Goal: Task Accomplishment & Management: Use online tool/utility

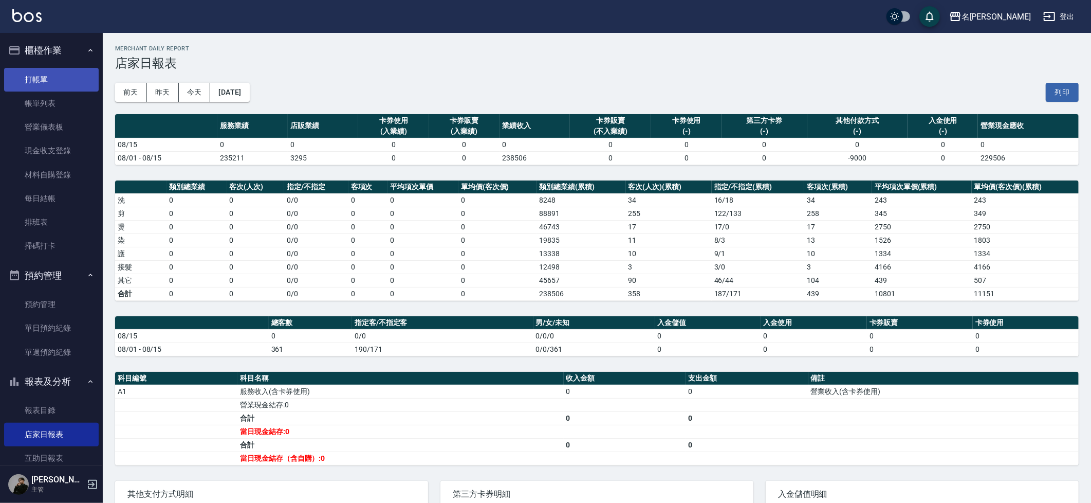
click at [41, 76] on link "打帳單" at bounding box center [51, 80] width 95 height 24
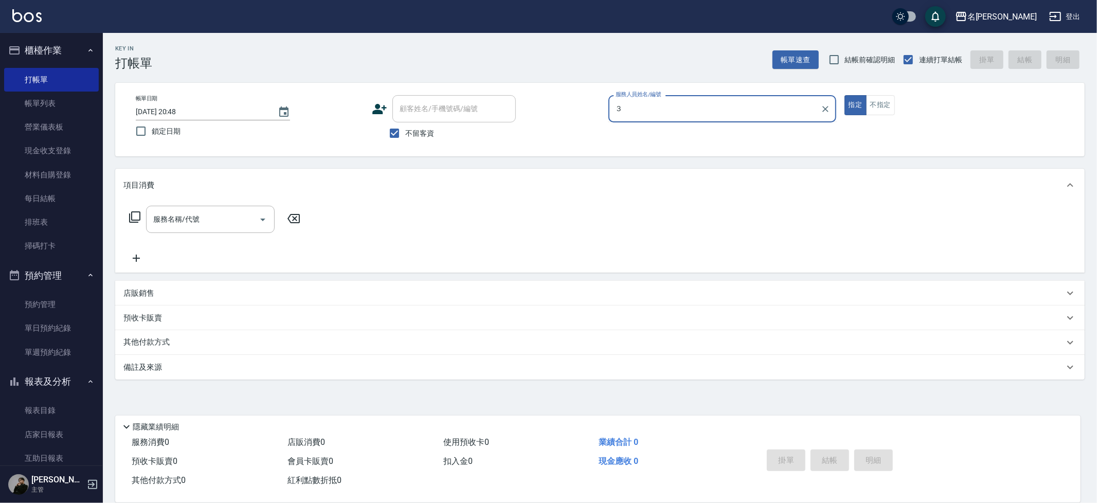
type input "３"
click at [844, 95] on button "指定" at bounding box center [855, 105] width 22 height 20
type button "true"
click at [679, 98] on div "服務人員姓名/編號" at bounding box center [722, 108] width 228 height 27
type input "Mina-3"
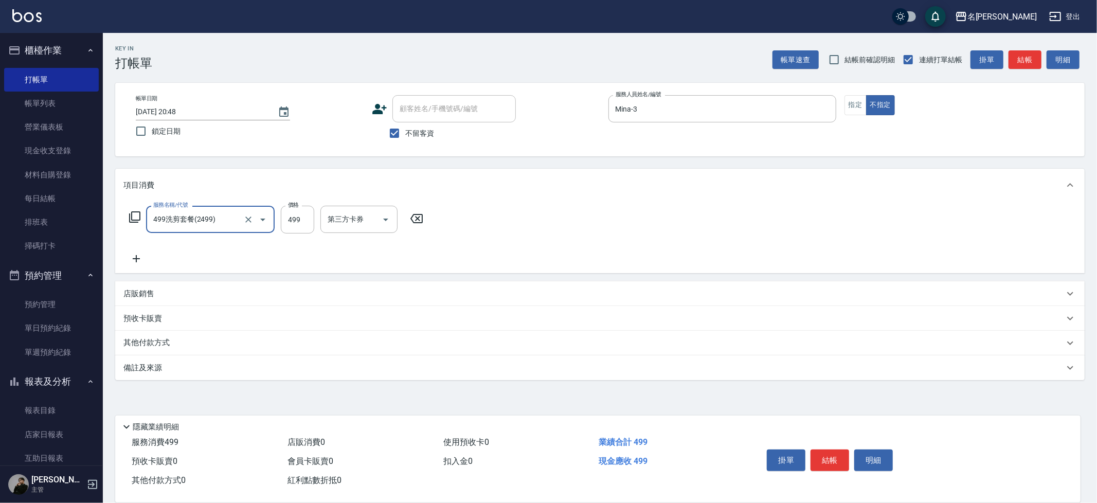
type input "499洗剪套餐(2499)"
type input "[PERSON_NAME]-13"
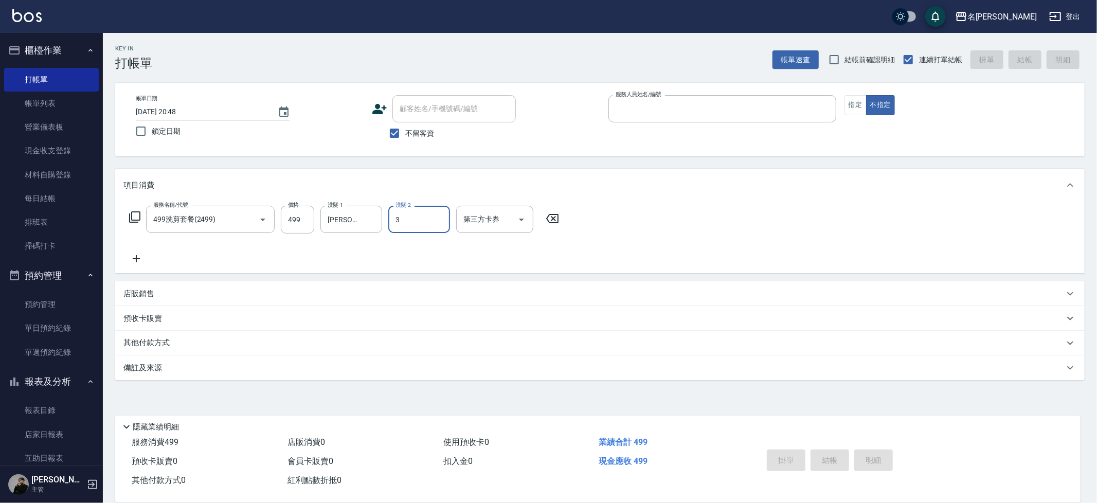
click at [866, 95] on button "不指定" at bounding box center [880, 105] width 29 height 20
type button "false"
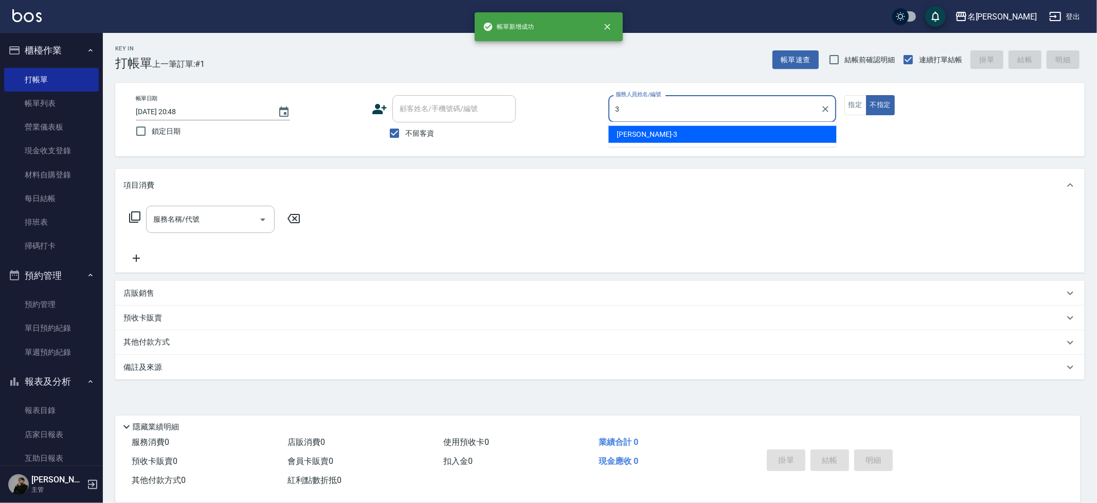
type input "Mina-3"
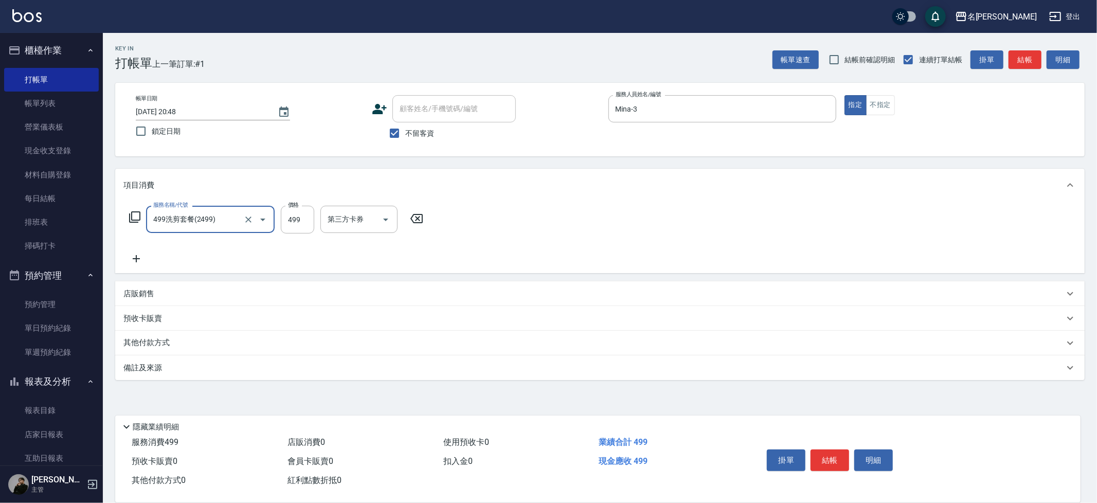
type input "499洗剪套餐(2499)"
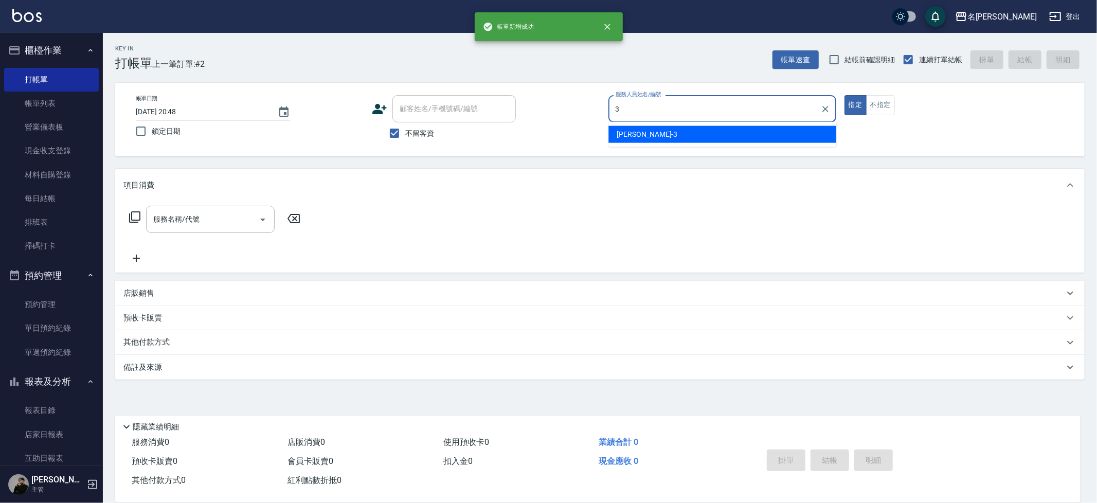
type input "Mina-3"
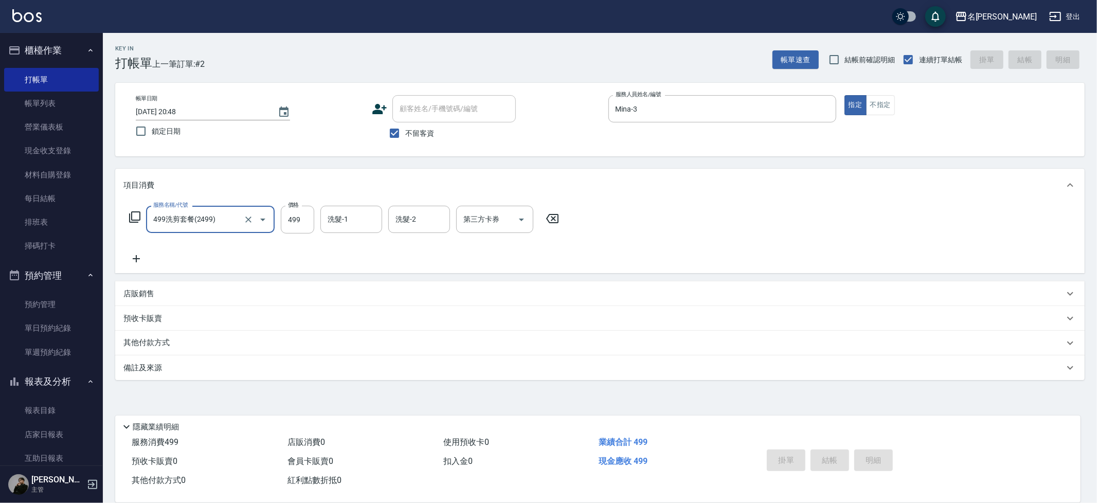
type input "499洗剪套餐(2499)"
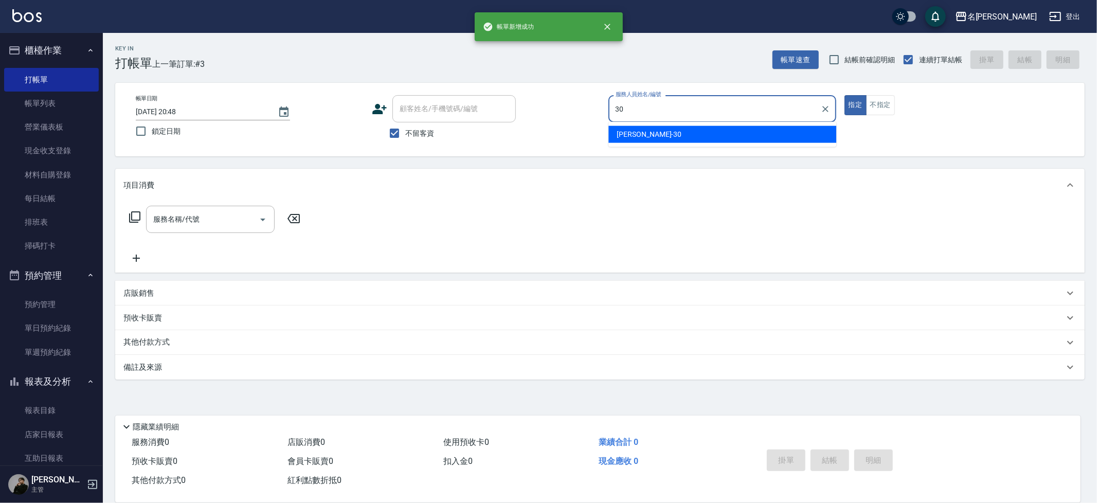
type input "[PERSON_NAME]-30"
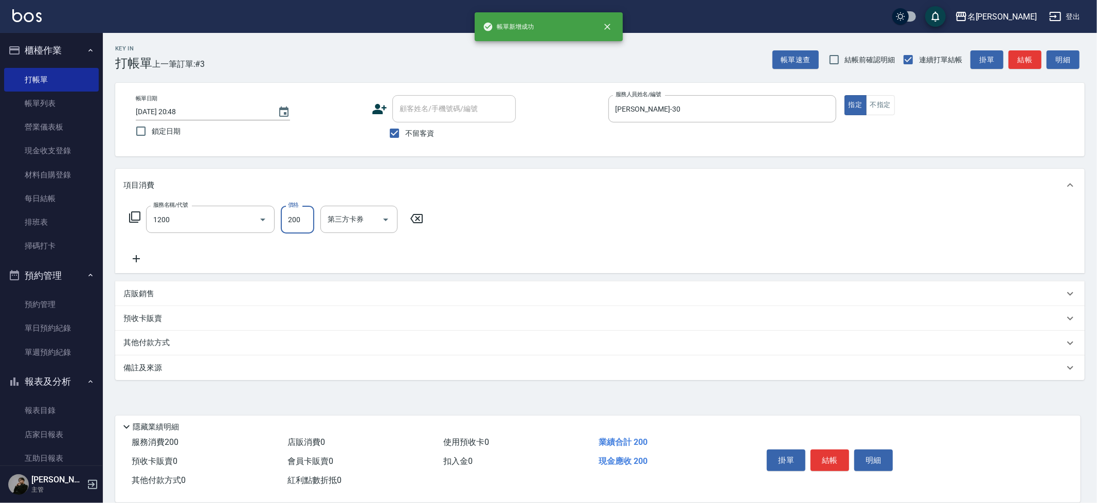
type input "一般洗+精油(1200)"
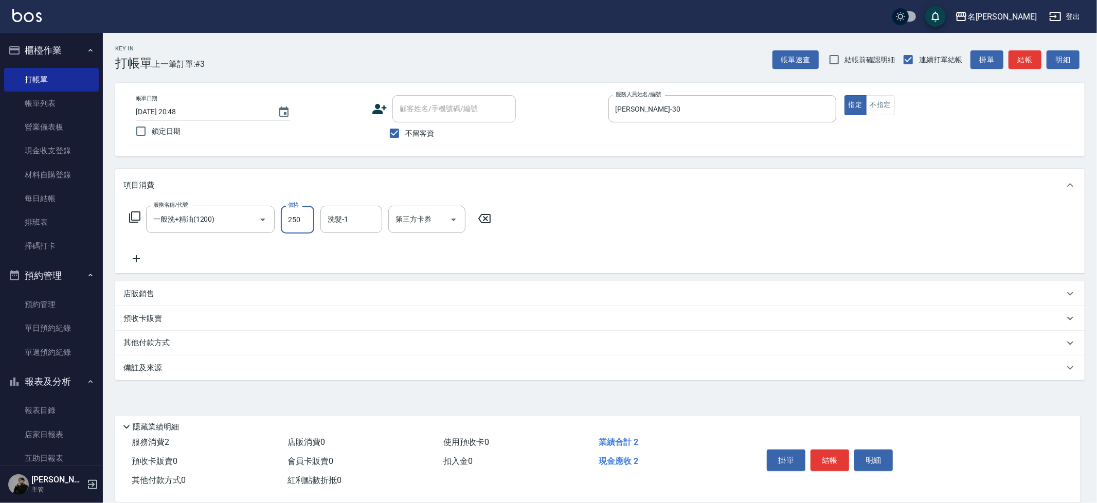
type input "250"
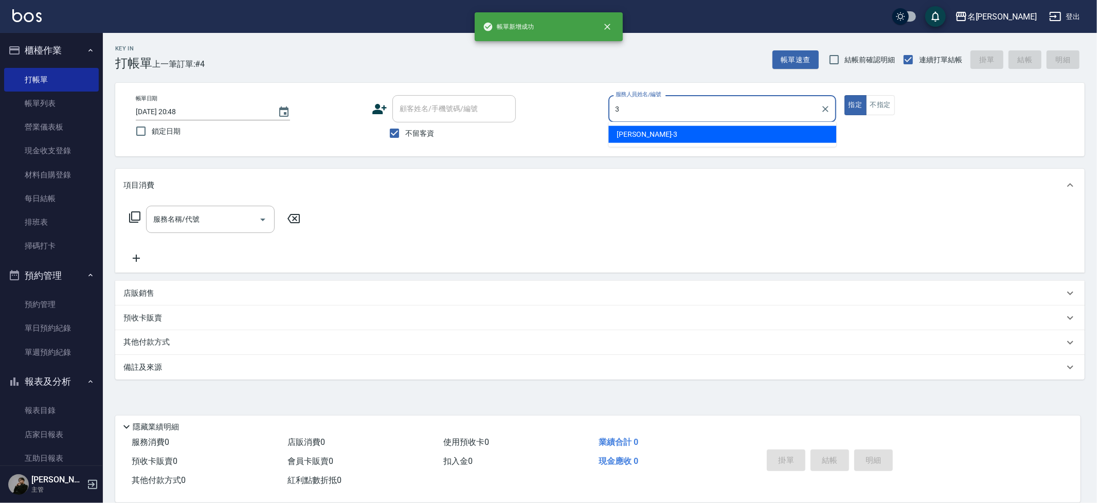
type input "Mina-3"
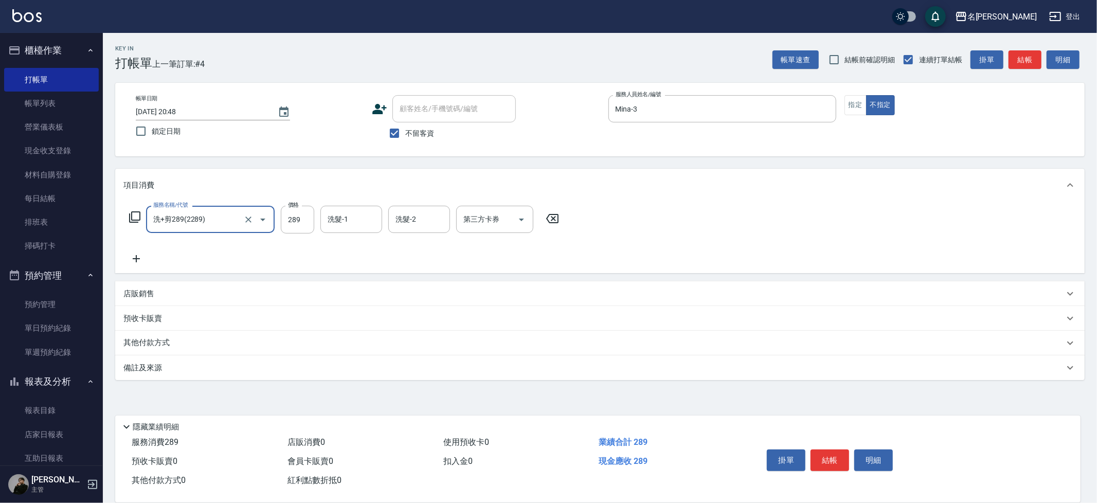
type input "洗+剪289(2289)"
type input "Nini-23"
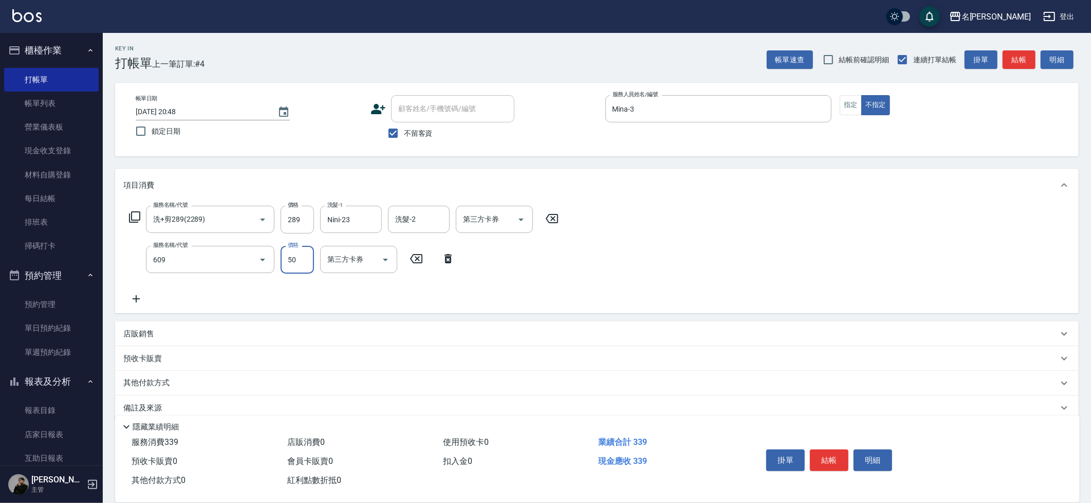
type input "精油(609)"
type input "Nini-23"
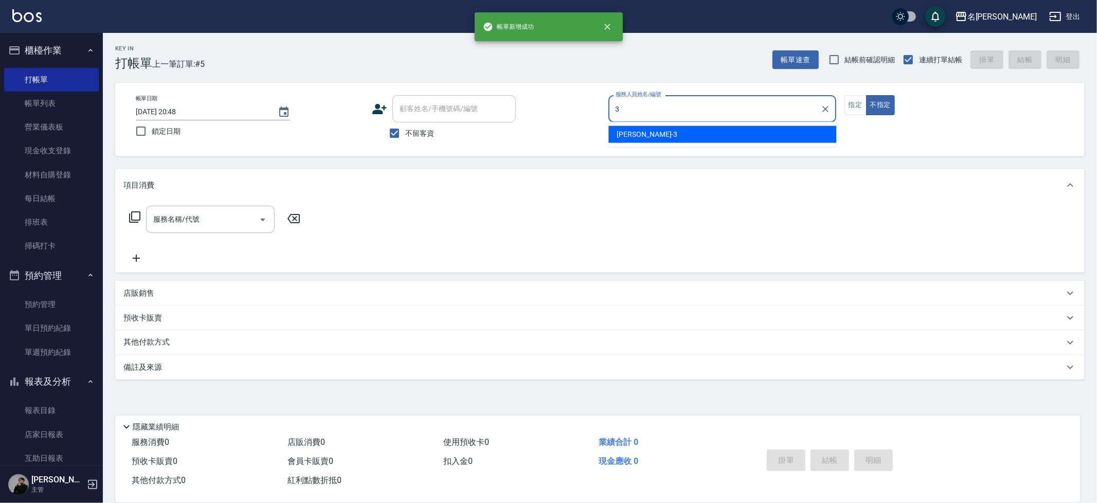
type input "Mina-3"
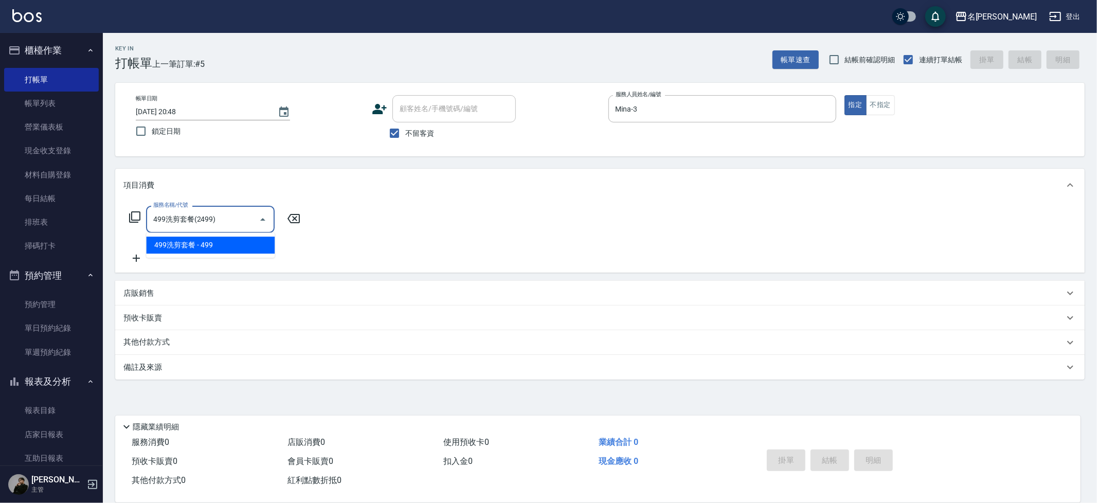
type input "499洗剪套餐(2499)"
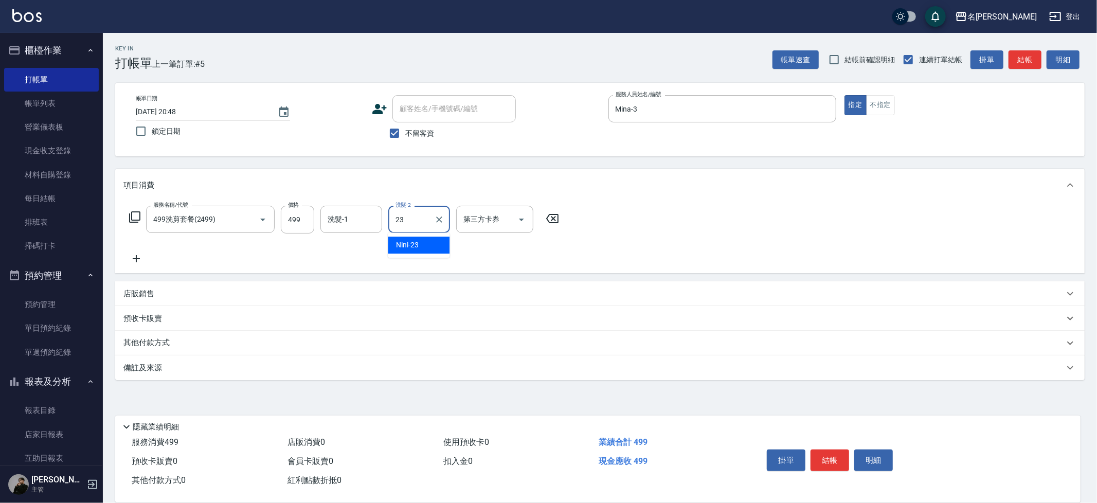
type input "Nini-23"
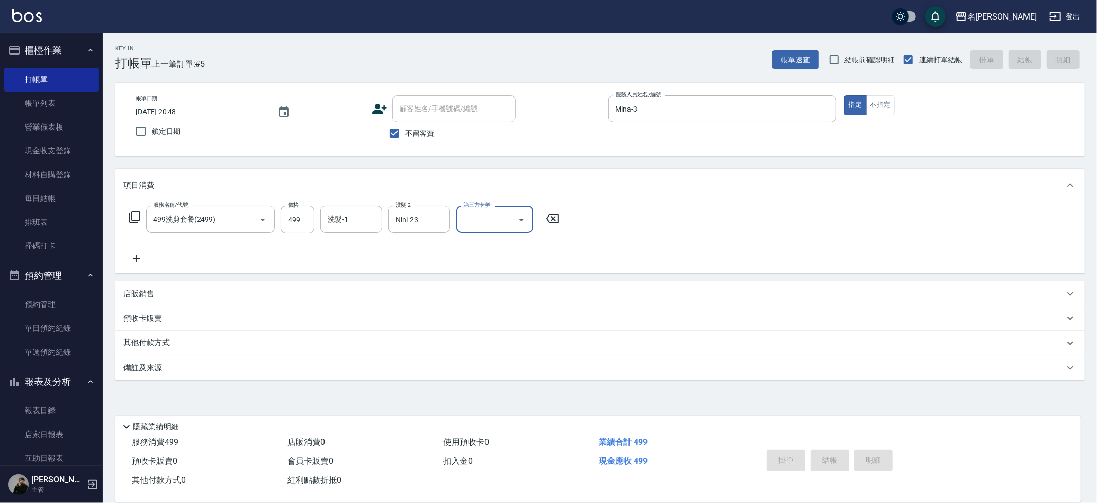
type input "[DATE] 20:49"
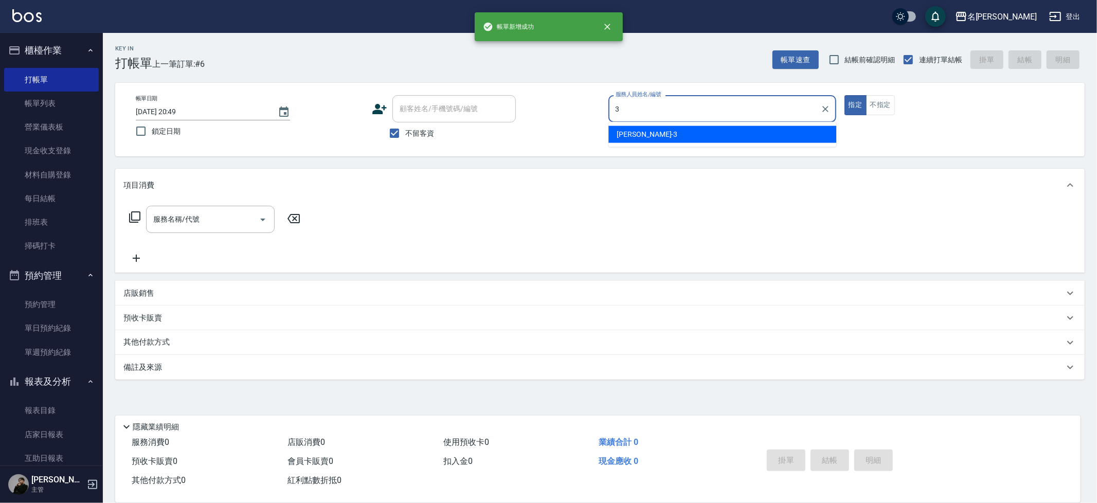
type input "Mina-3"
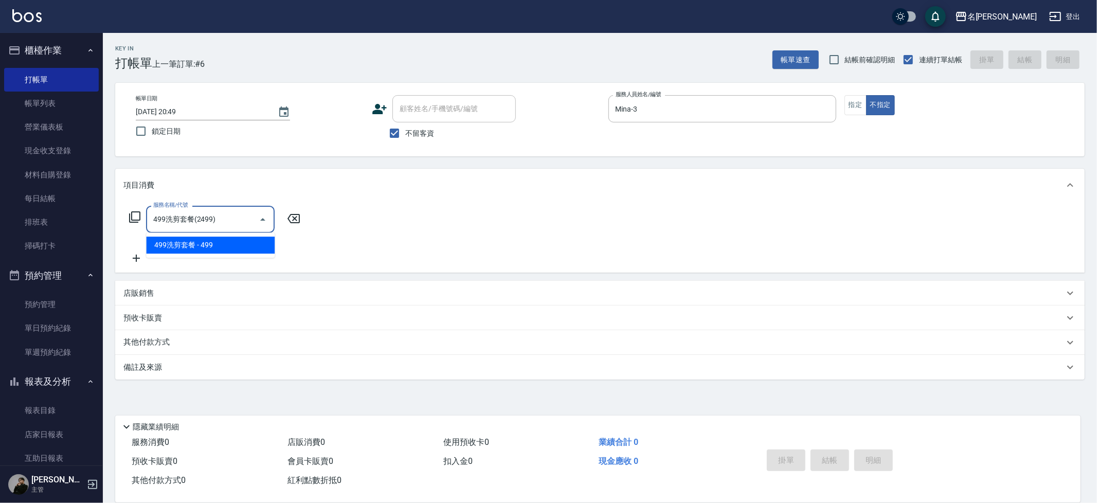
type input "499洗剪套餐(2499)"
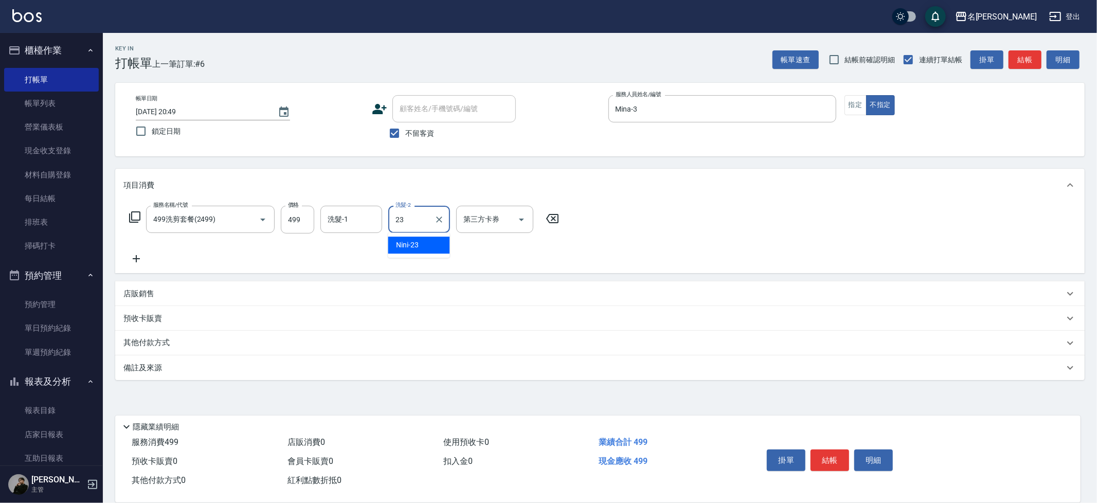
type input "Nini-23"
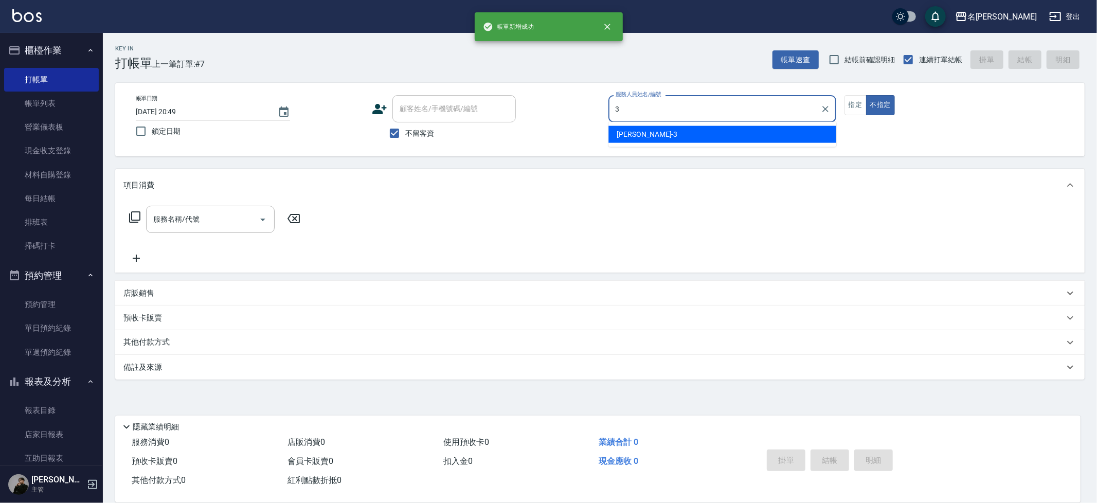
type input "Mina-3"
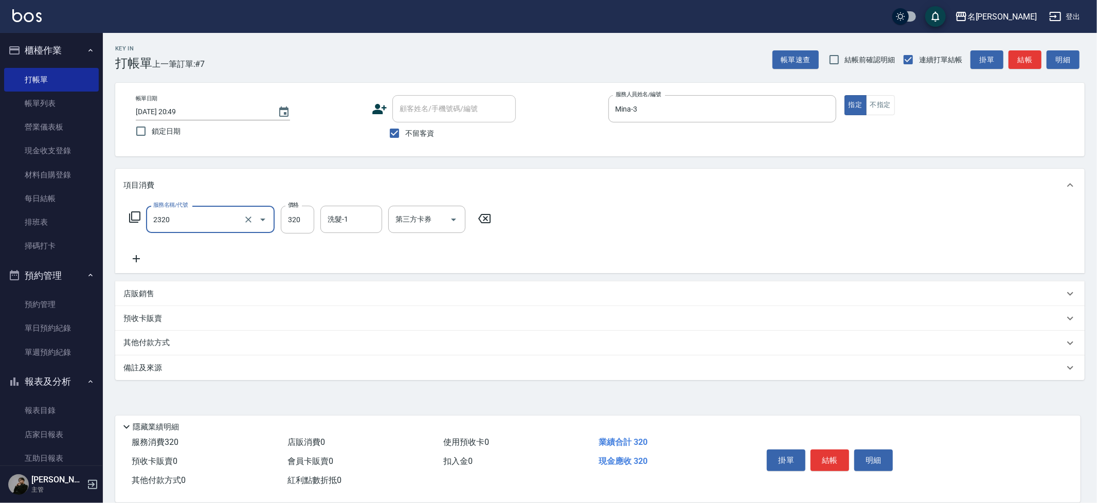
type input "洗剪320(2320)"
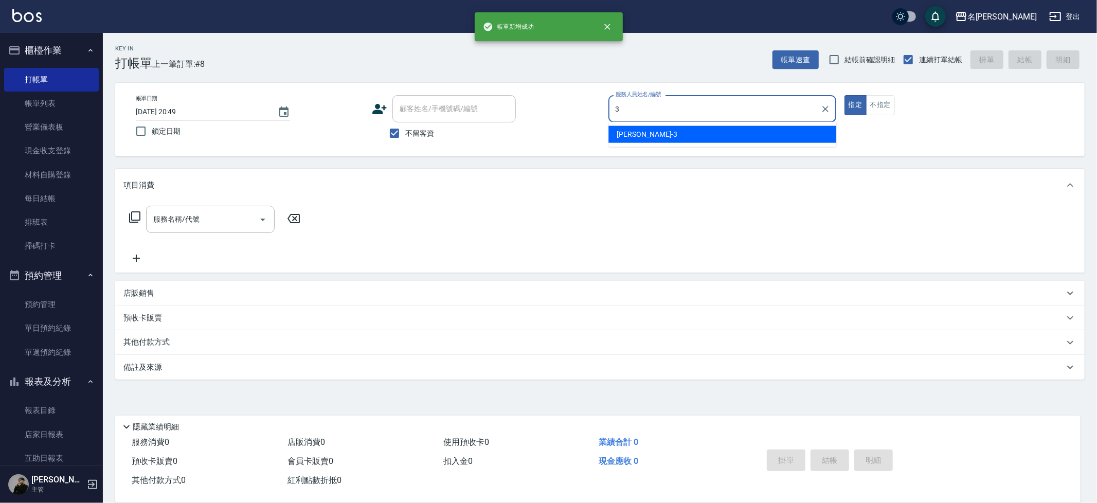
type input "Mina-3"
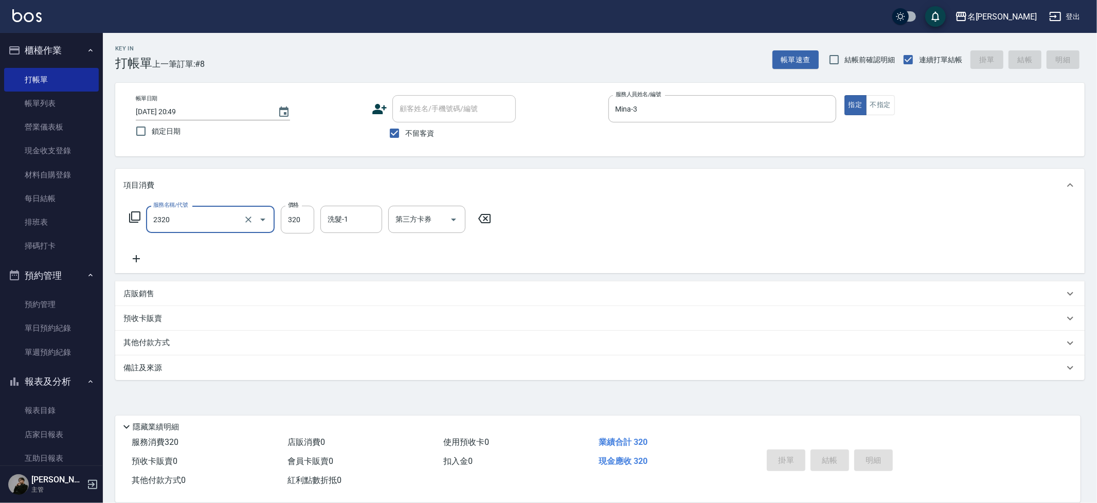
type input "2320"
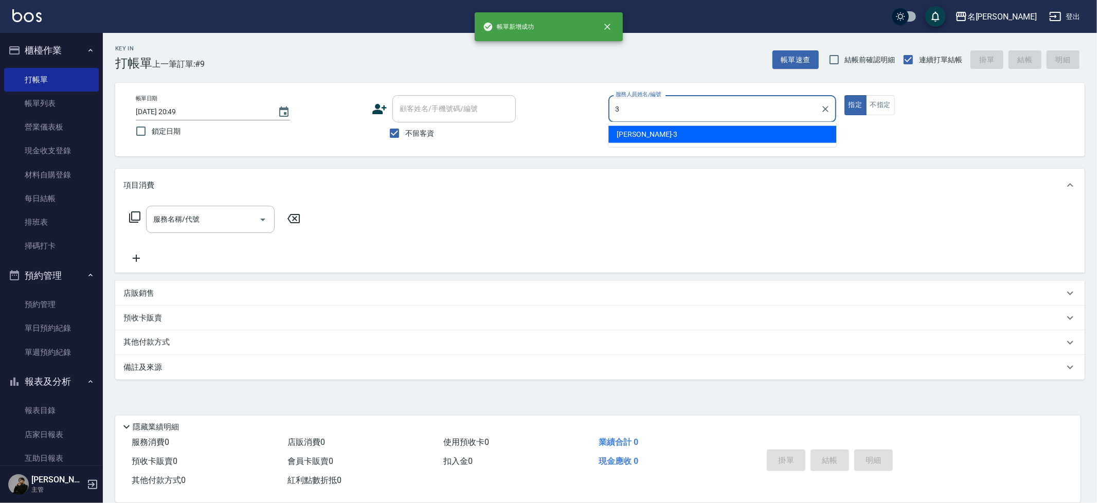
type input "Mina-3"
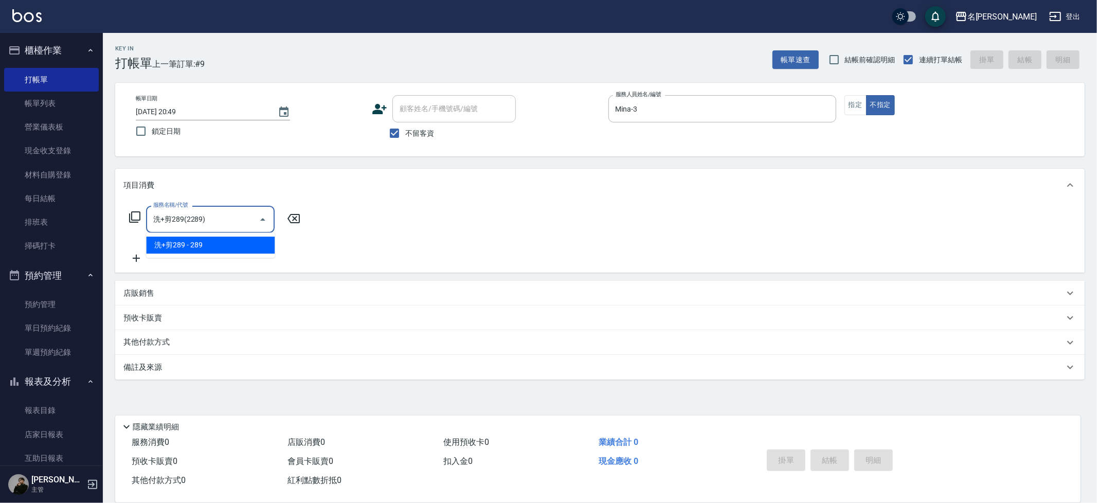
type input "洗+剪289(2289)"
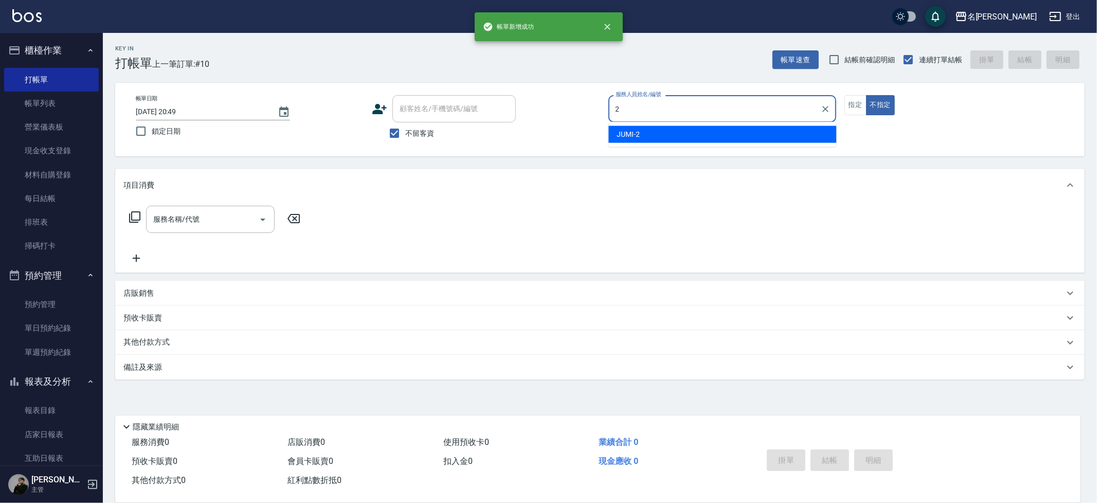
type input "JUMI-2"
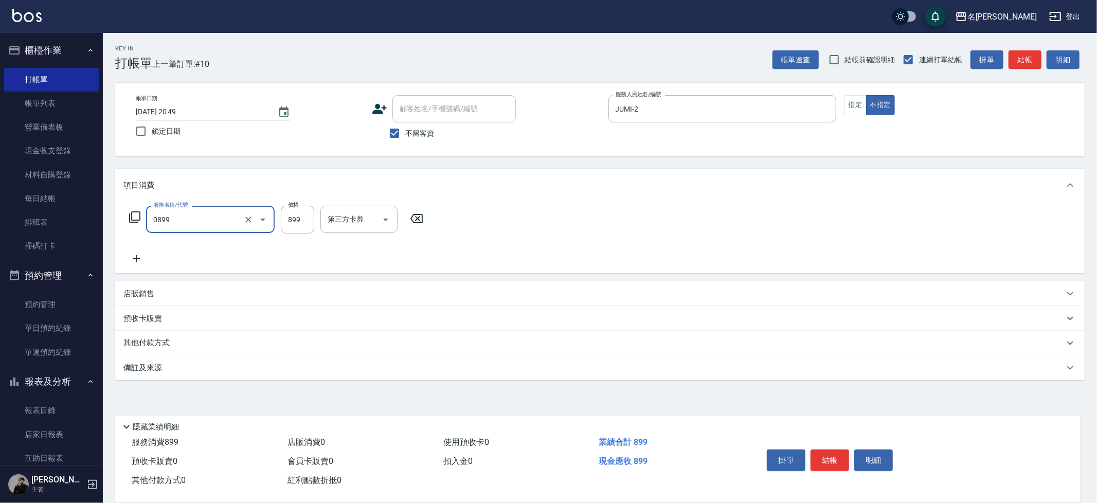
type input "REVIVRE(0899)"
type input "[PERSON_NAME]-13"
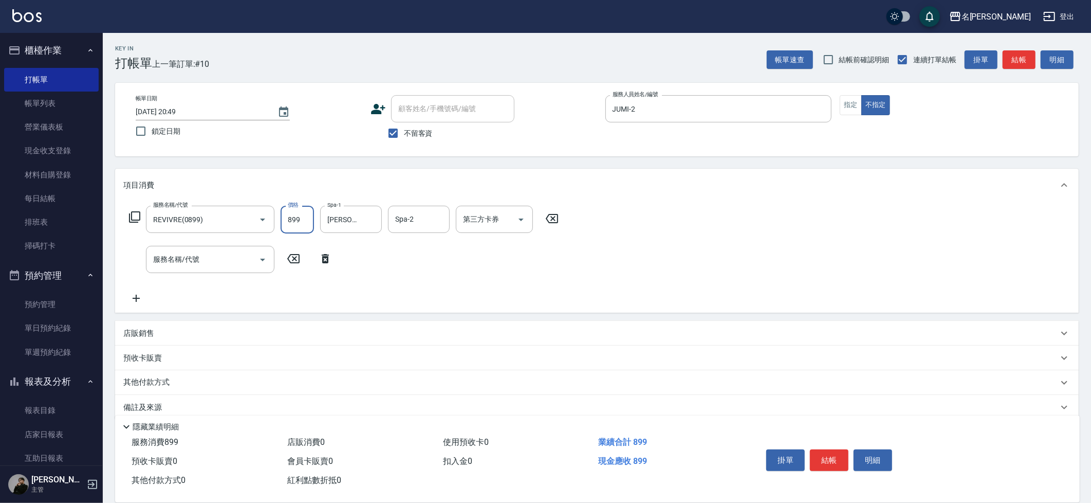
click at [303, 220] on input "899" at bounding box center [297, 220] width 33 height 28
type input "1000"
type input "極光結構護髮(515000)"
type input "2600"
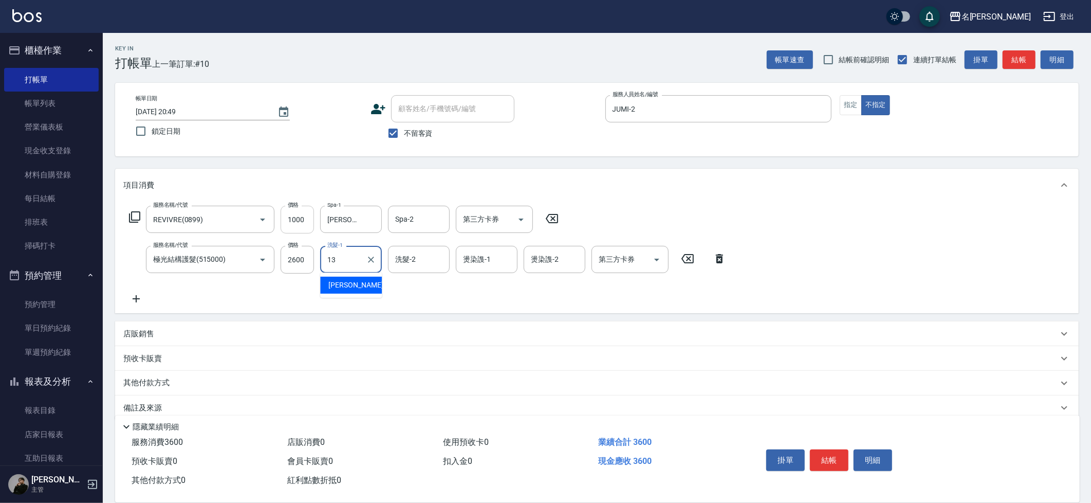
type input "1"
type input "處長(無代號)"
type input "[PERSON_NAME]-13"
click at [377, 261] on button "Clear" at bounding box center [371, 259] width 14 height 14
click at [514, 221] on button "Open" at bounding box center [521, 219] width 16 height 16
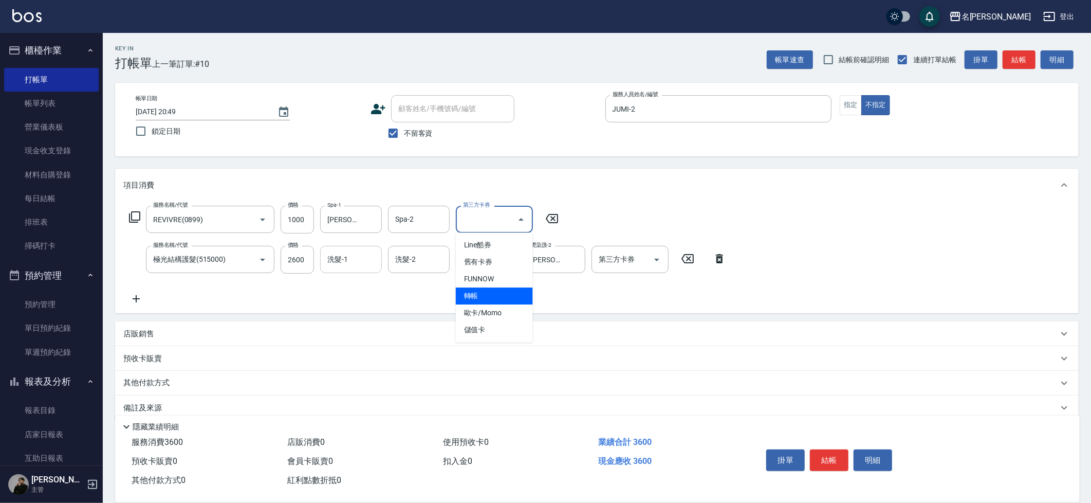
click at [499, 299] on span "轉帳" at bounding box center [494, 295] width 77 height 17
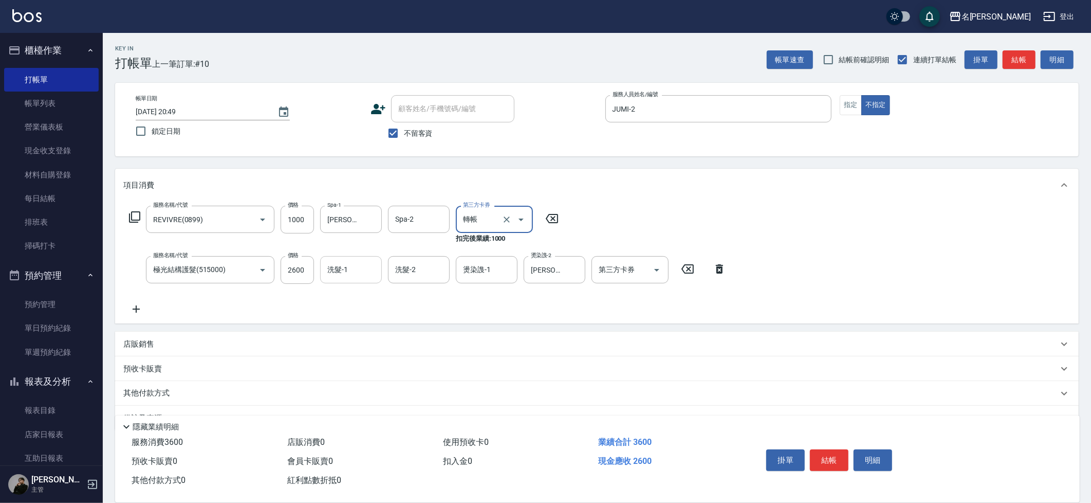
type input "轉帳"
click at [613, 274] on input "第三方卡券" at bounding box center [622, 270] width 52 height 18
click at [629, 343] on span "轉帳" at bounding box center [630, 345] width 77 height 17
type input "轉帳"
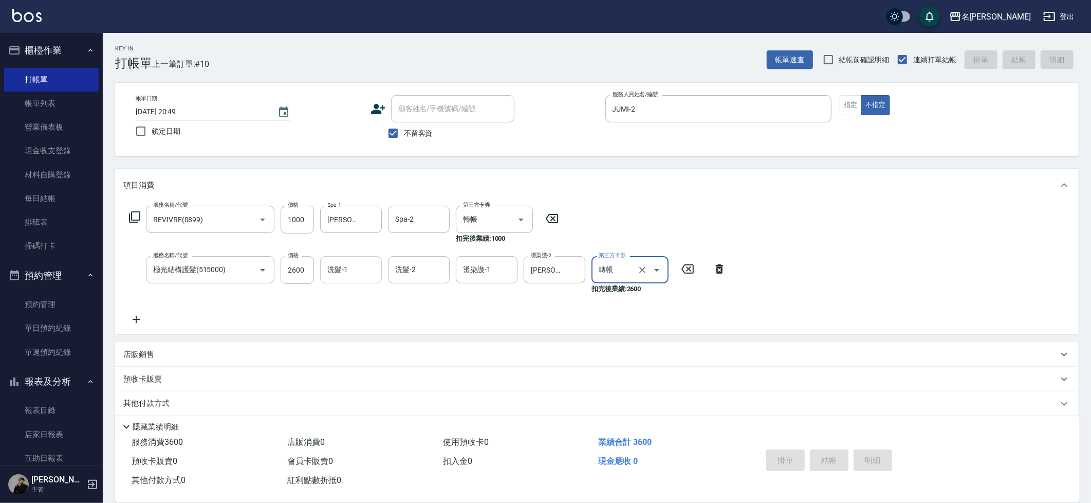
type input "[DATE] 20:50"
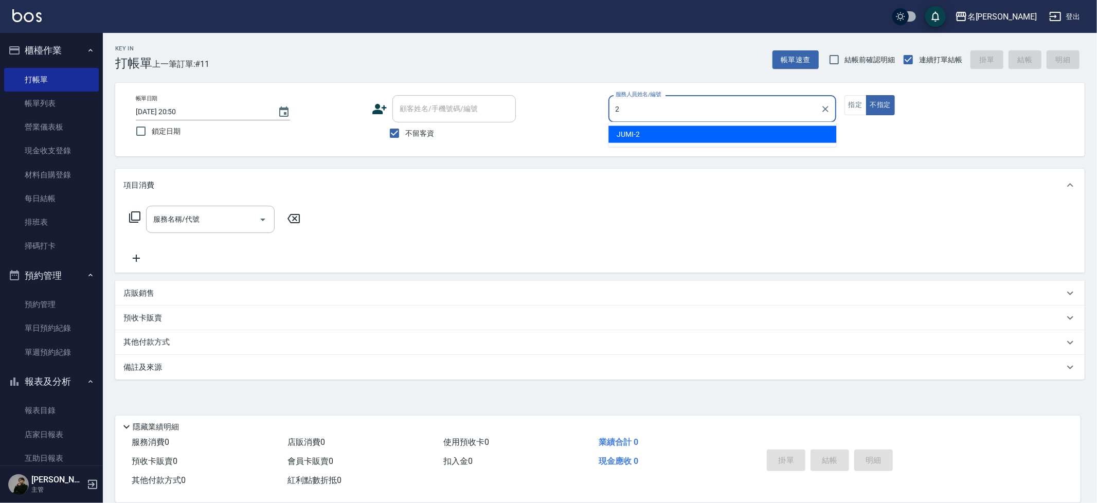
type input "JUMI-2"
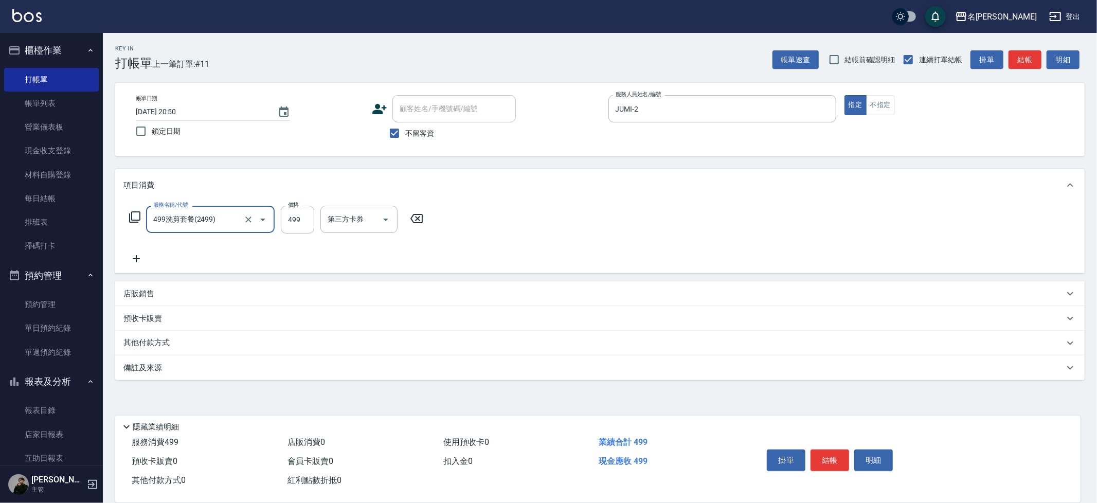
type input "499洗剪套餐(2499)"
type input "[PERSON_NAME]-30"
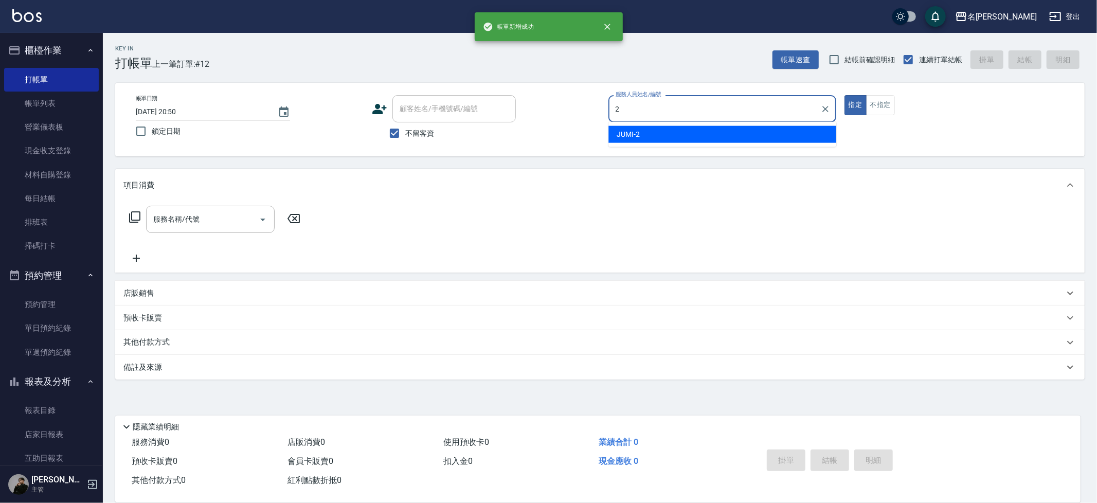
type input "JUMI-2"
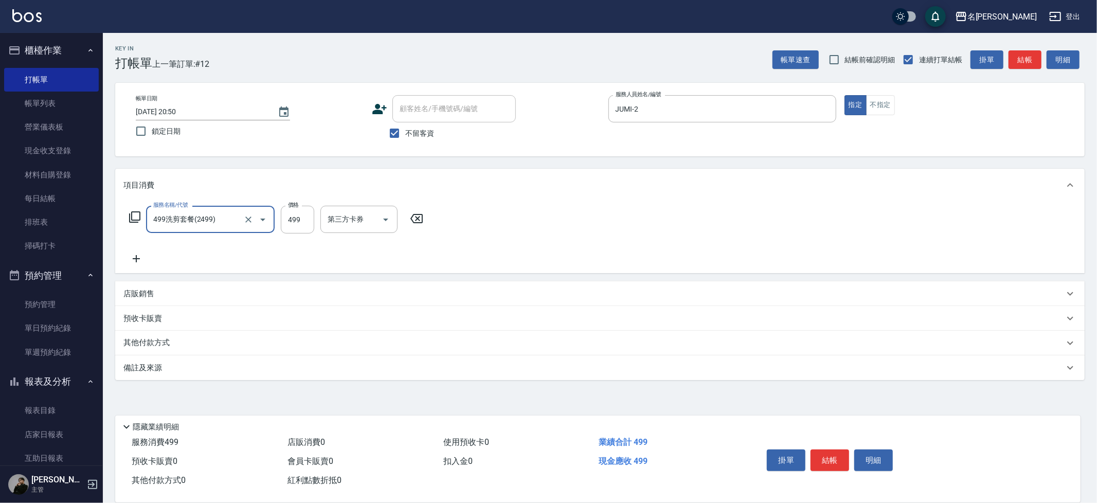
type input "499洗剪套餐(2499)"
type input "[PERSON_NAME]-30"
click at [298, 224] on input "499" at bounding box center [297, 220] width 33 height 28
type input "500"
type input "\"
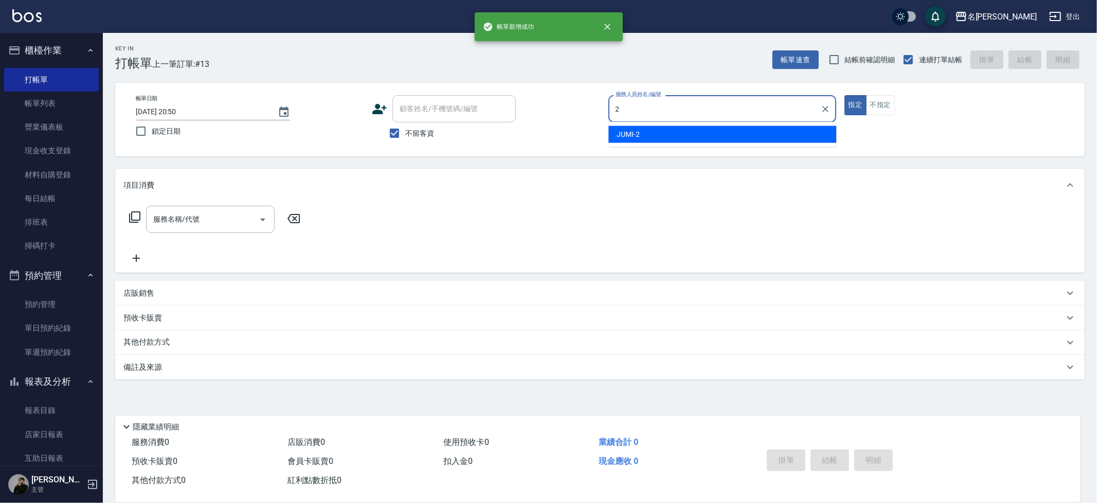
type input "JUMI-2"
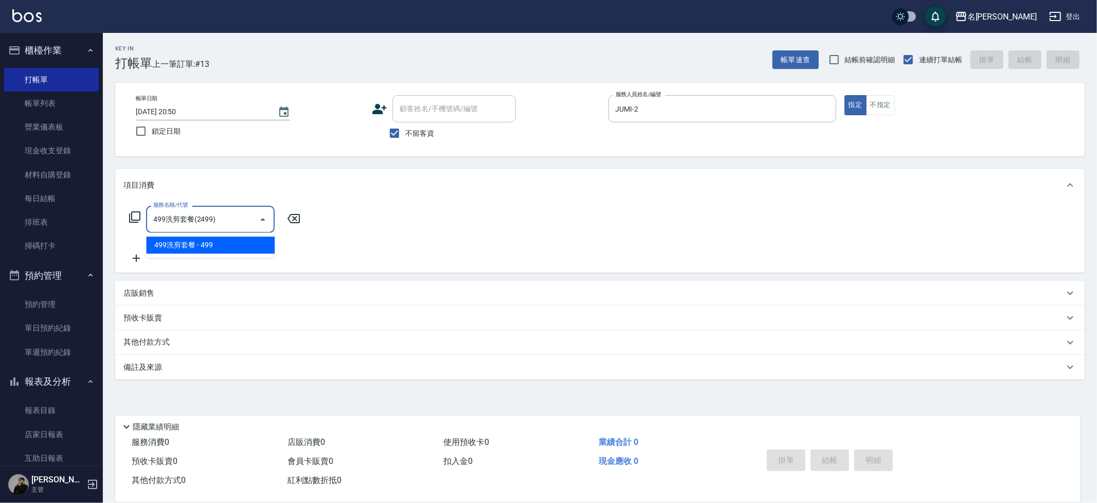
type input "499洗剪套餐(2499)"
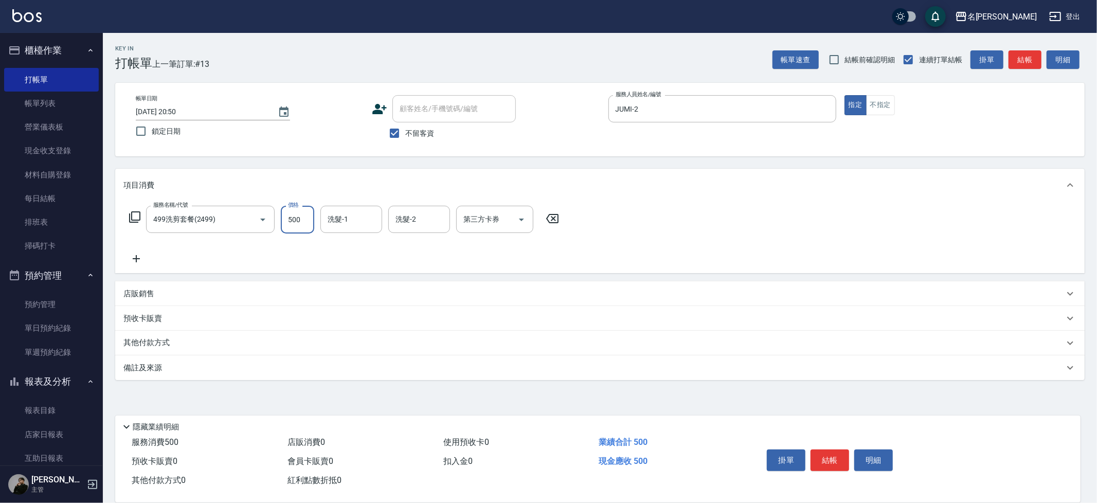
type input "500"
type input "[PERSON_NAME]-30"
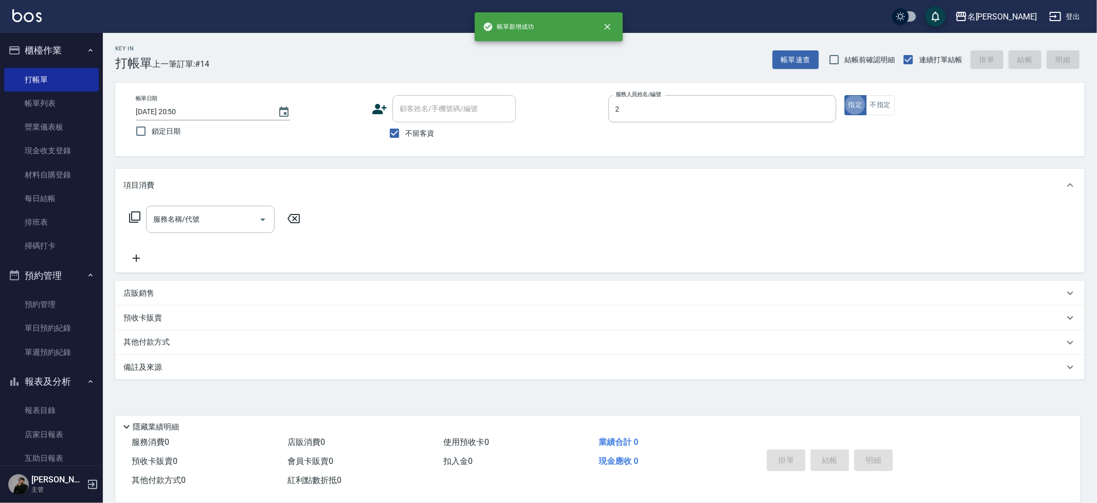
type input "JUMI-2"
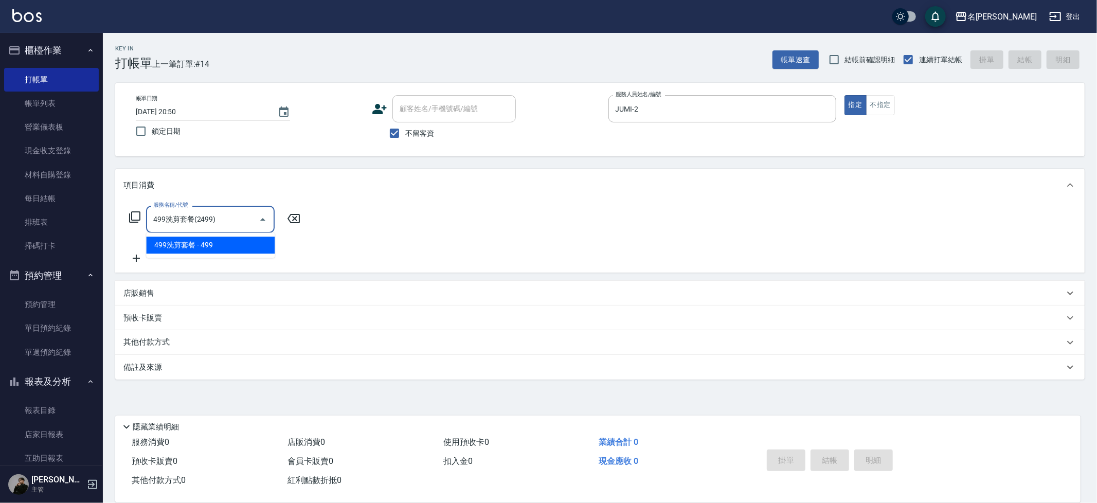
type input "499洗剪套餐(2499)"
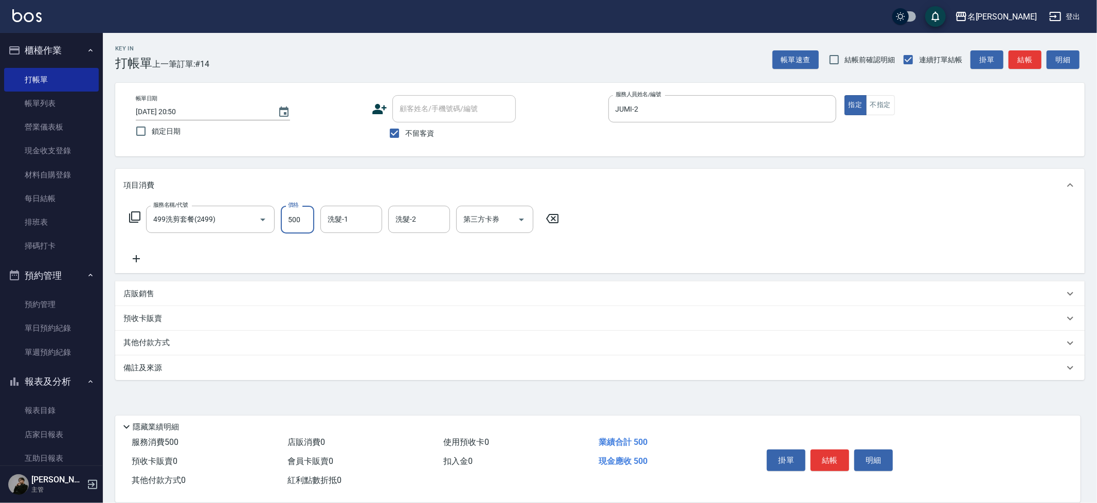
type input "500"
type input "儲值卡"
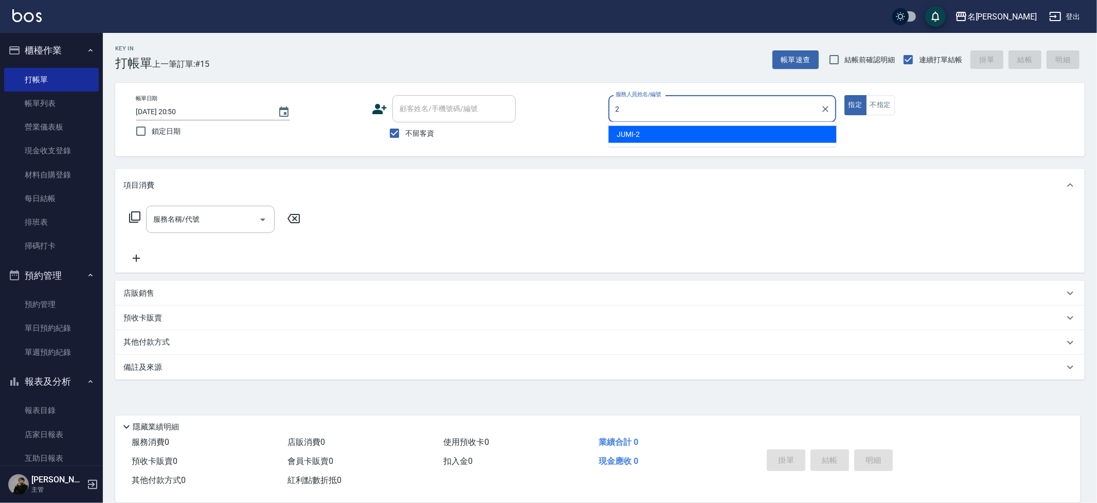
type input "JUMI-2"
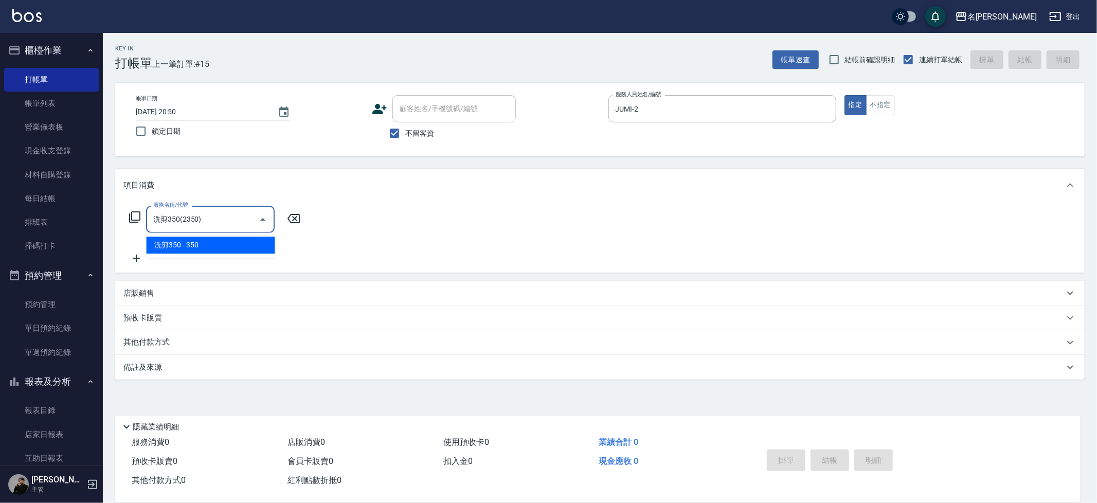
type input "洗剪350(2350)"
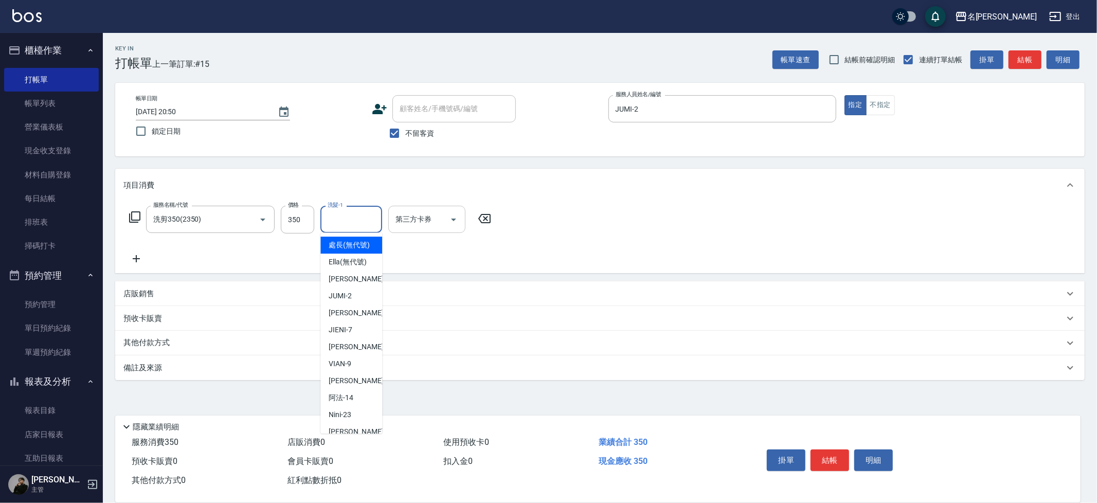
click at [436, 217] on input "第三方卡券" at bounding box center [419, 219] width 52 height 18
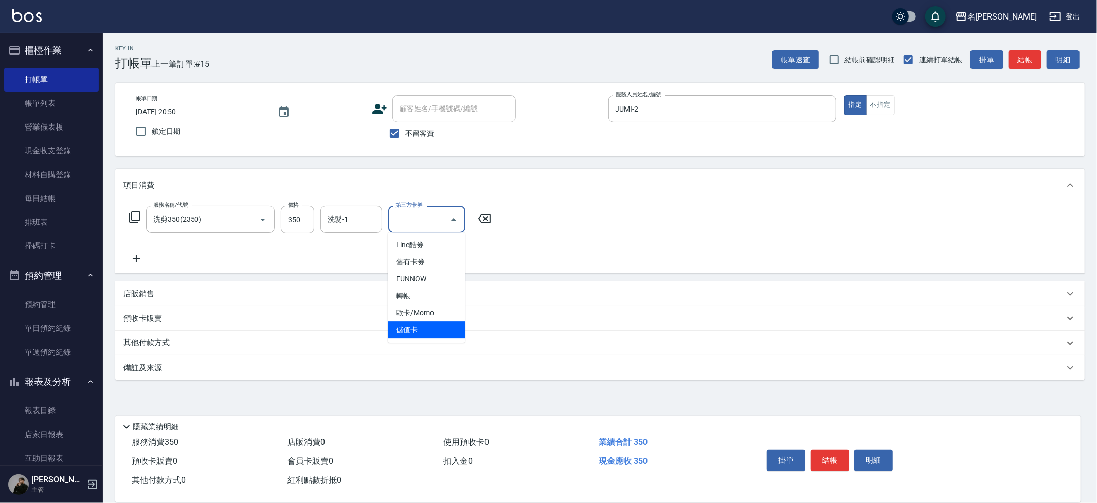
click at [414, 333] on span "儲值卡" at bounding box center [426, 329] width 77 height 17
type input "儲值卡"
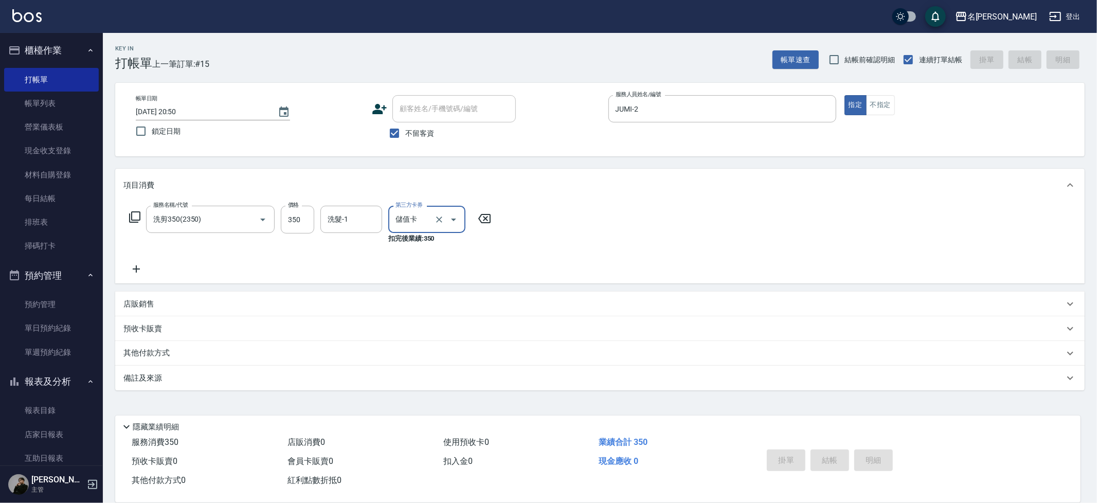
type input "[DATE] 20:51"
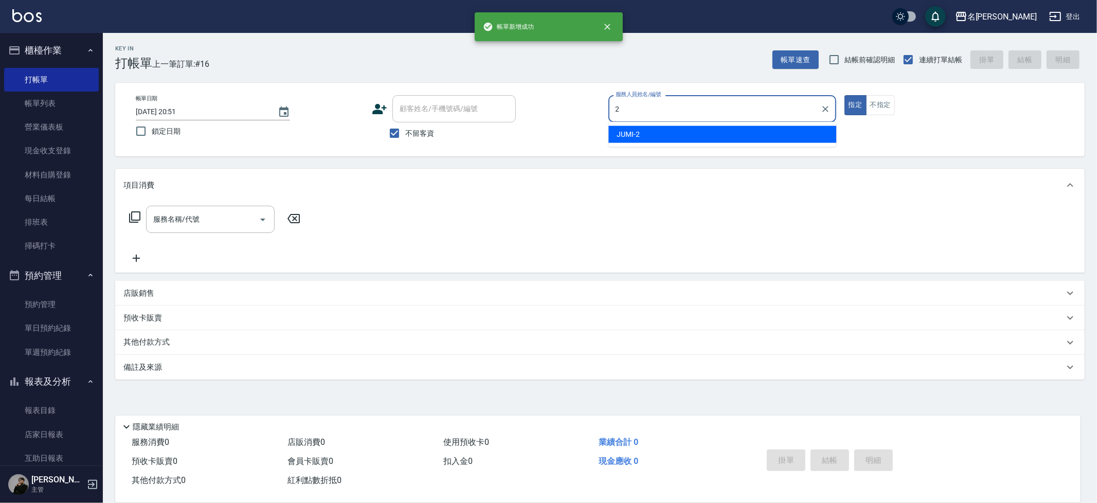
type input "JUMI-2"
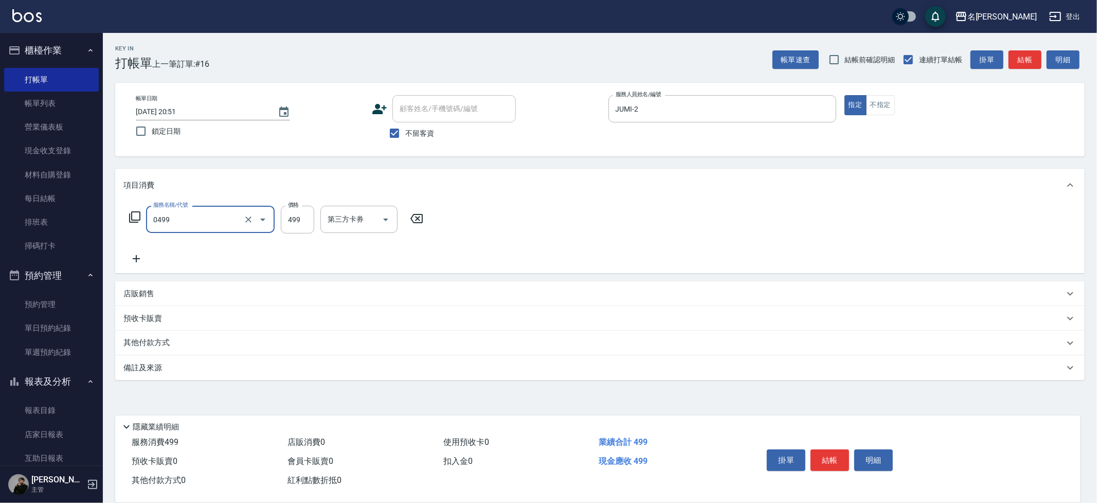
type input "[PERSON_NAME]spa(0499)"
type input "[PERSON_NAME]-13"
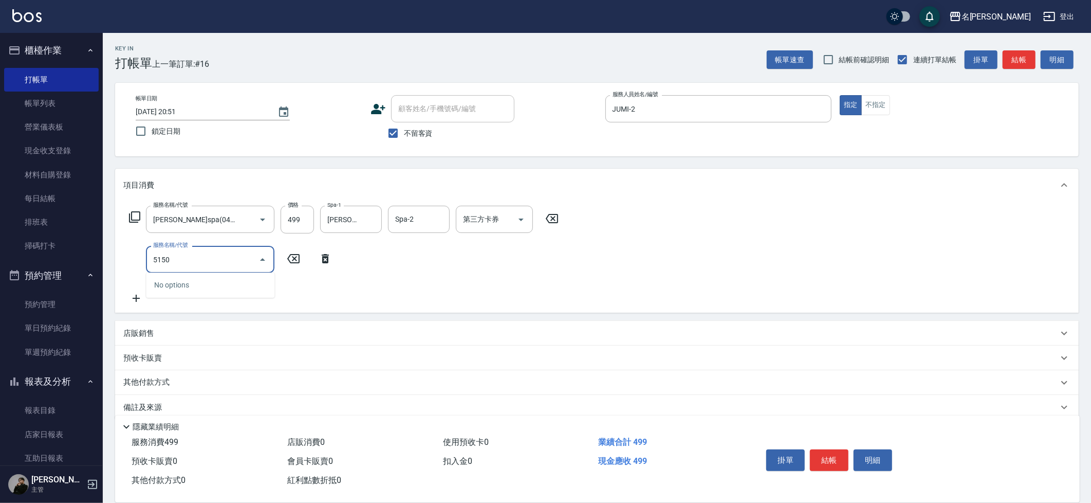
type input "51500"
type input "極光結構護髮(515000)"
type input "1800"
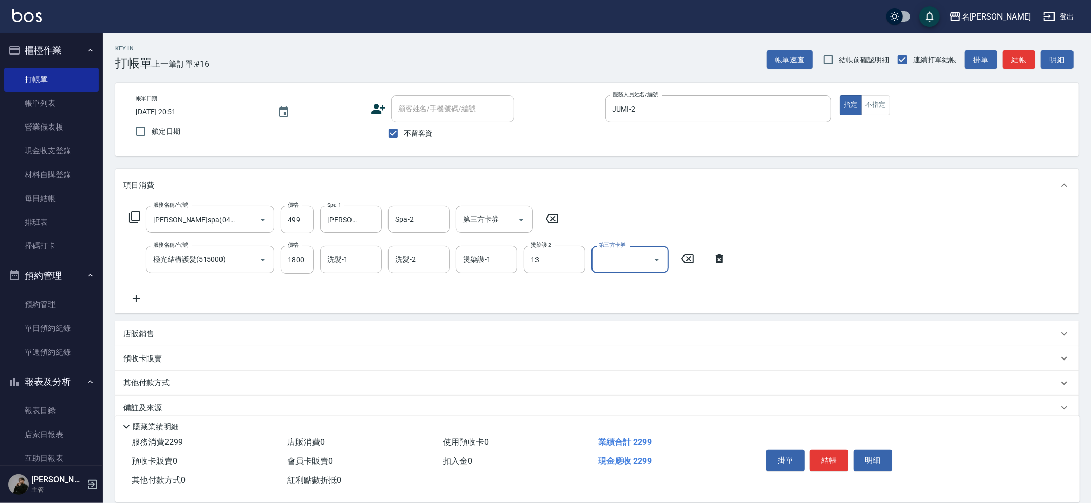
type input "[PERSON_NAME]-13"
type input "儲值卡"
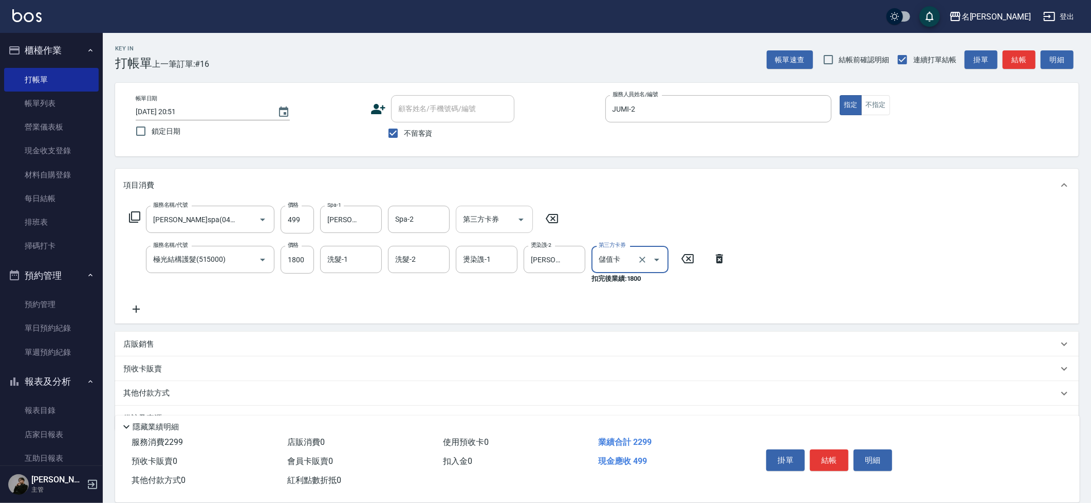
click at [523, 218] on icon "Open" at bounding box center [521, 219] width 12 height 12
type input "儲值卡"
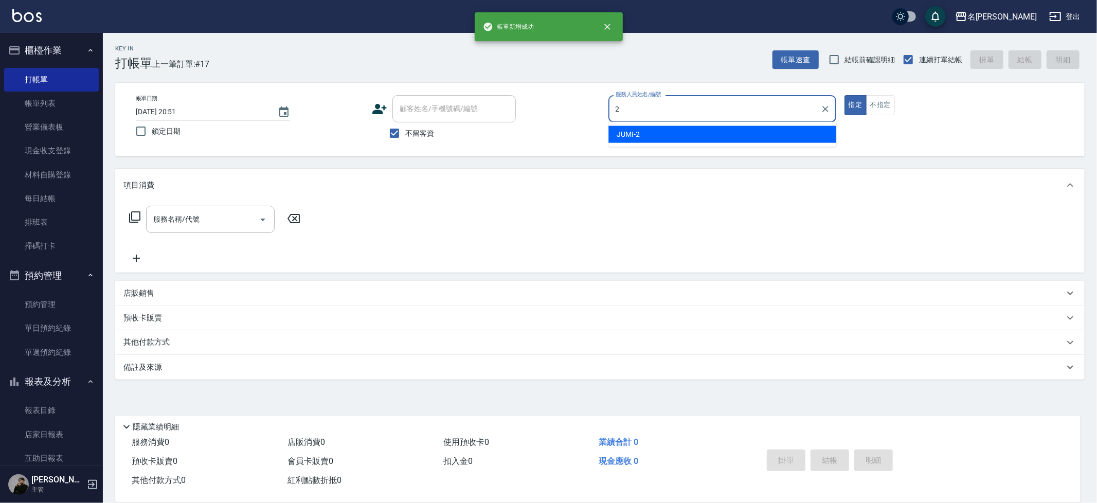
type input "JUMI-2"
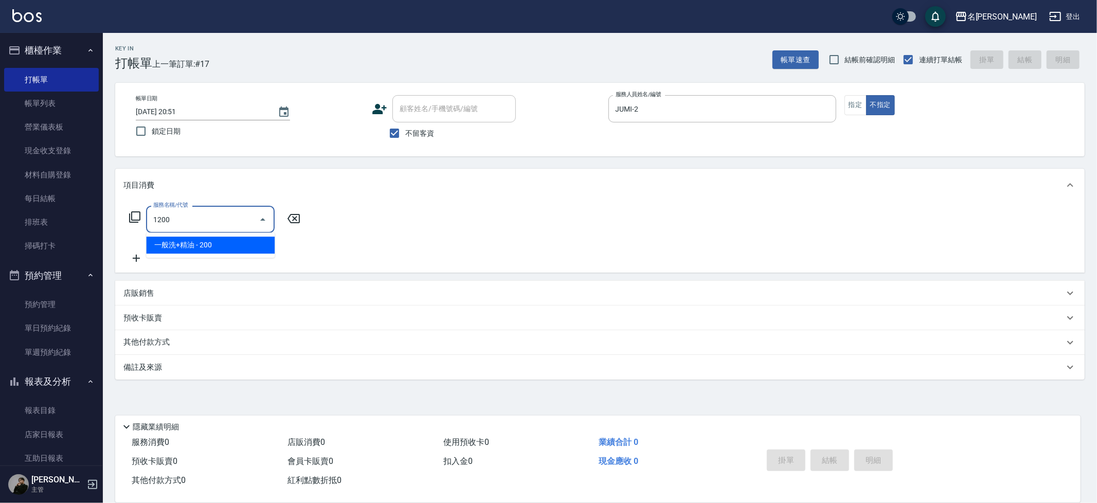
type input "一般洗+精油(1200)"
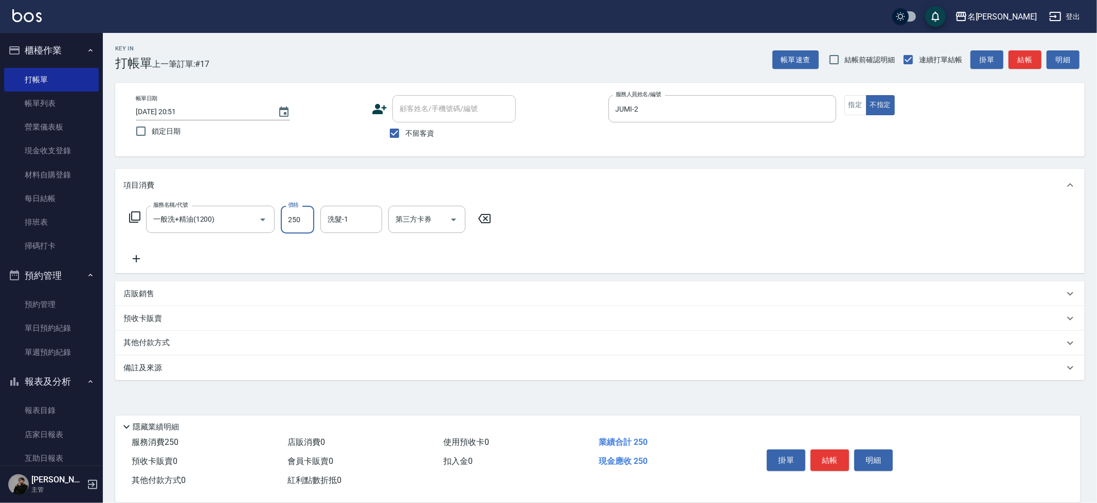
type input "250"
type input "[PERSON_NAME]-30"
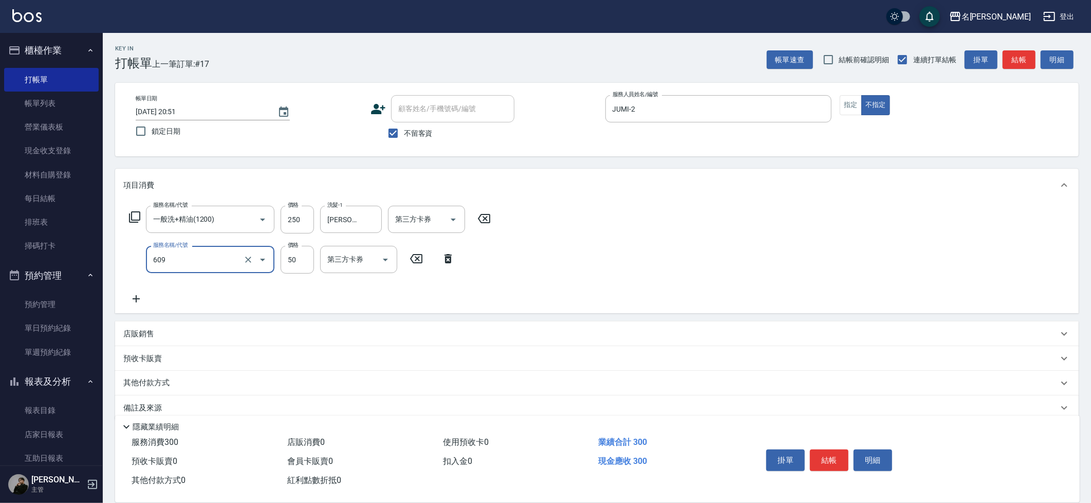
type input "精油(609)"
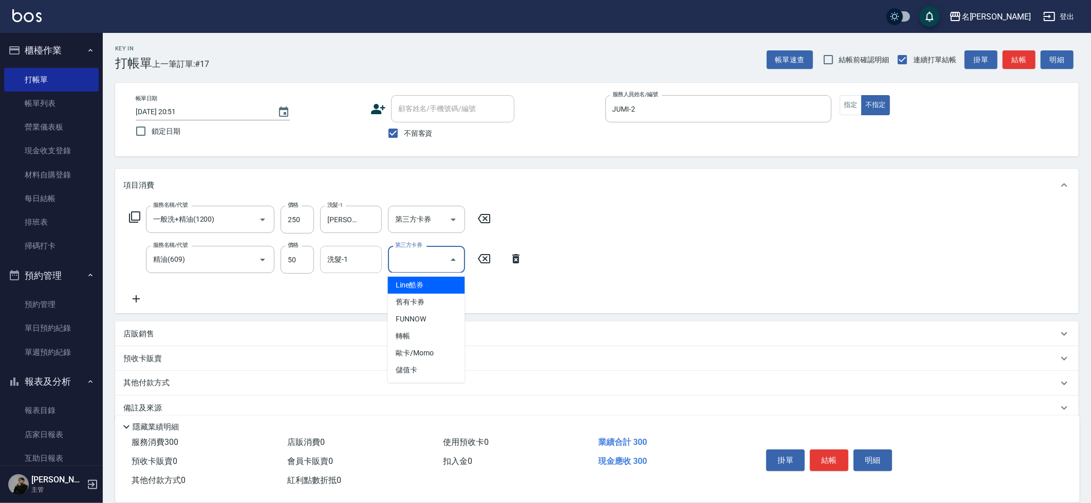
click at [350, 258] on input "洗髮-1" at bounding box center [351, 259] width 52 height 18
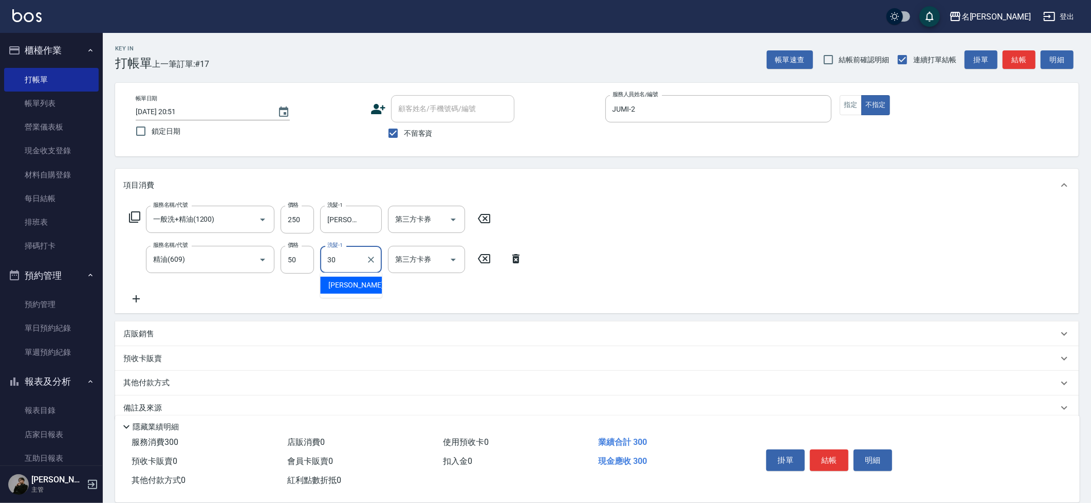
type input "[PERSON_NAME]-30"
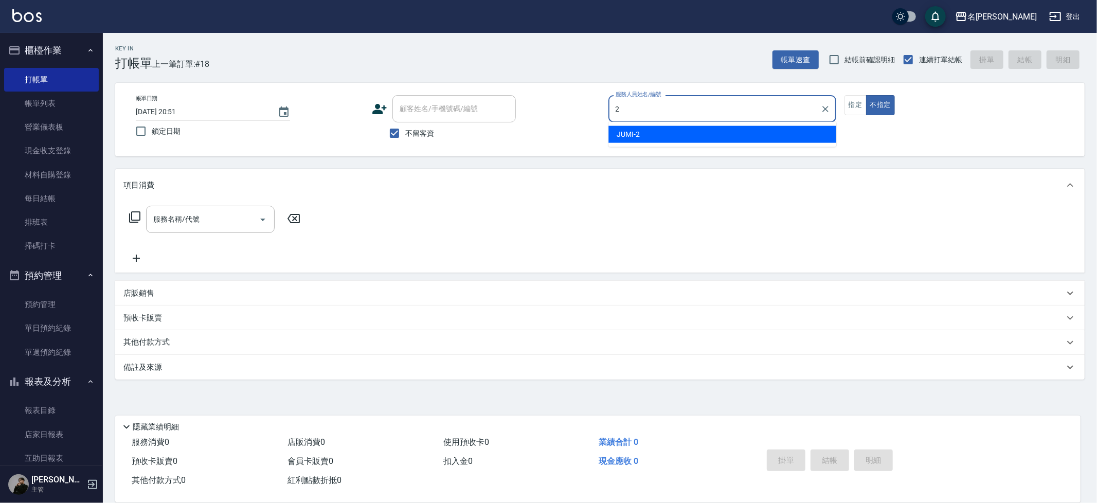
type input "JUMI-2"
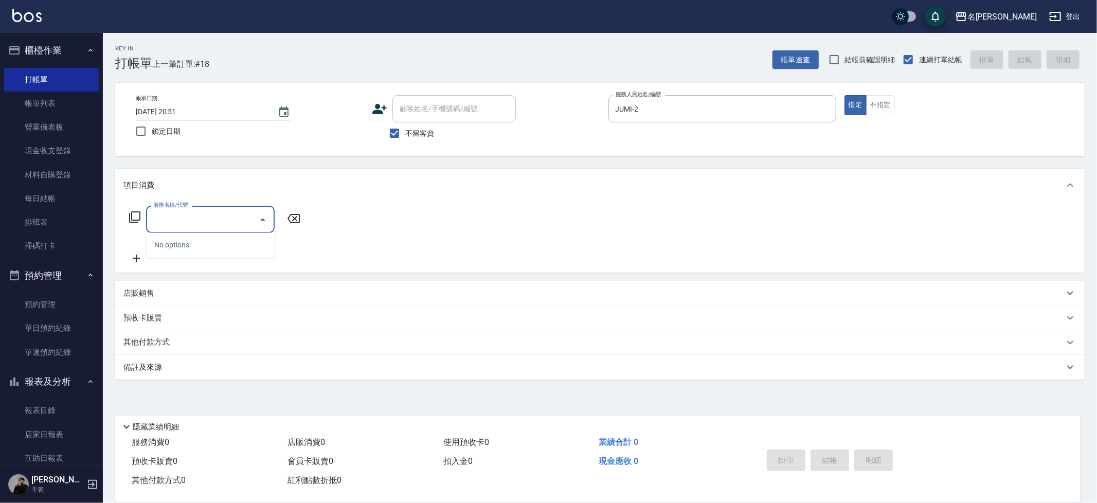
type input "."
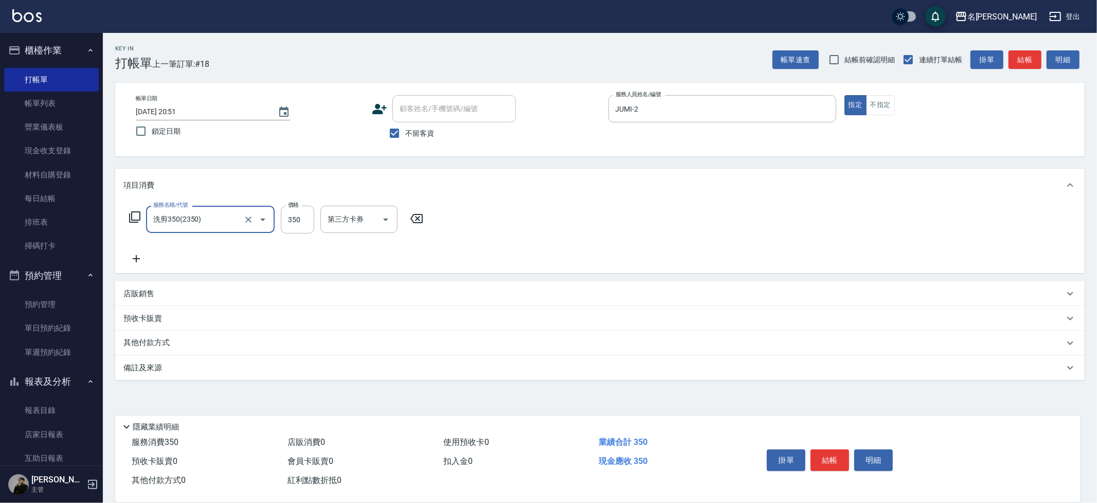
type input "洗剪350(2350)"
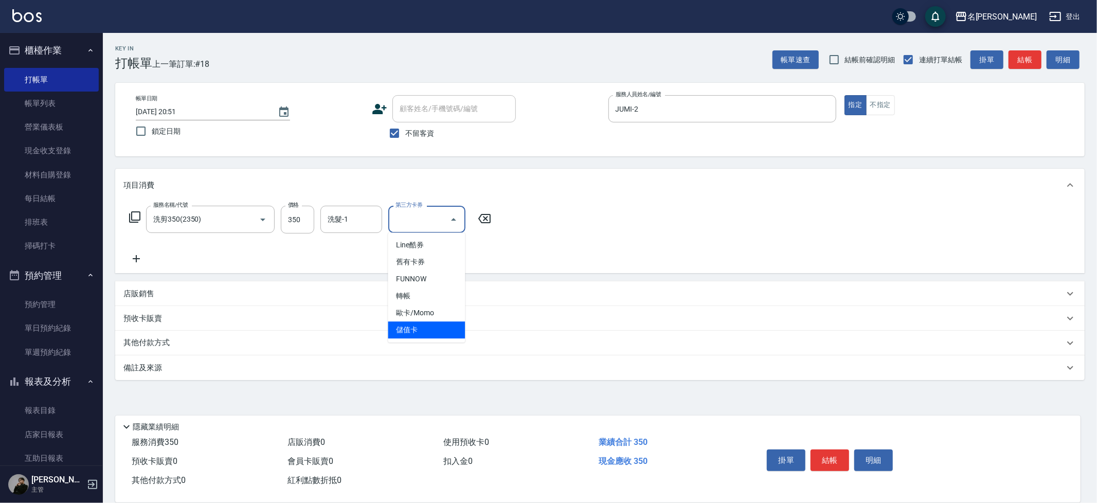
type input "儲值卡"
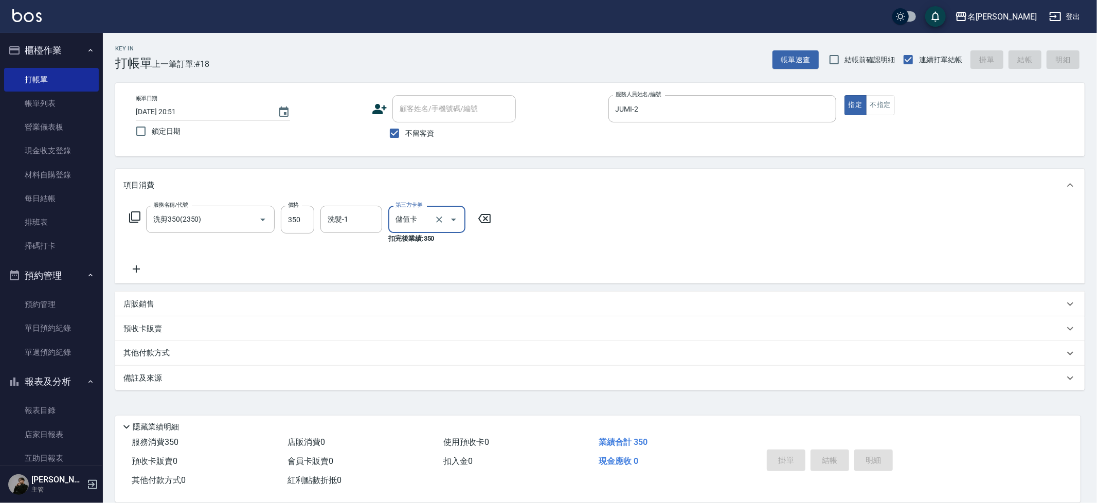
type input "[DATE] 20:52"
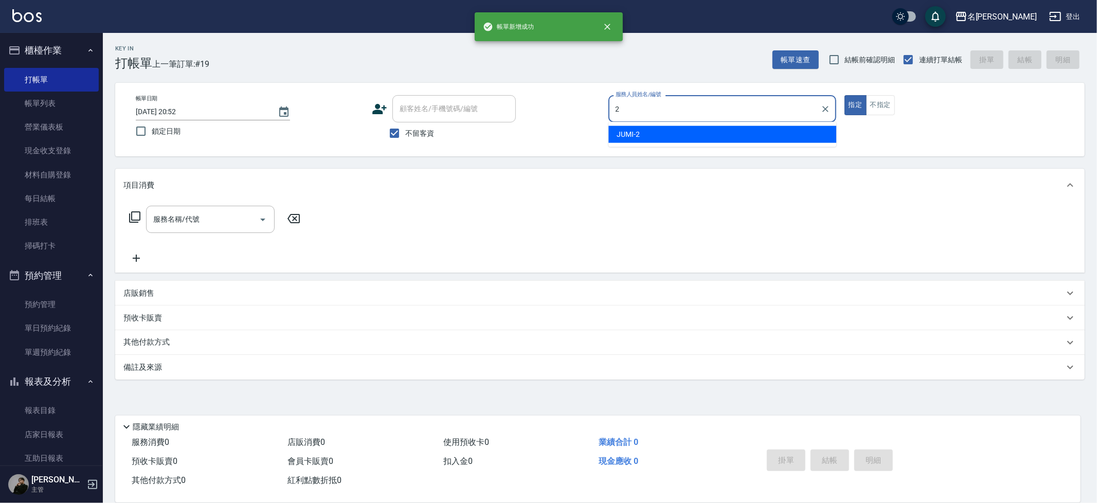
type input "JUMI-2"
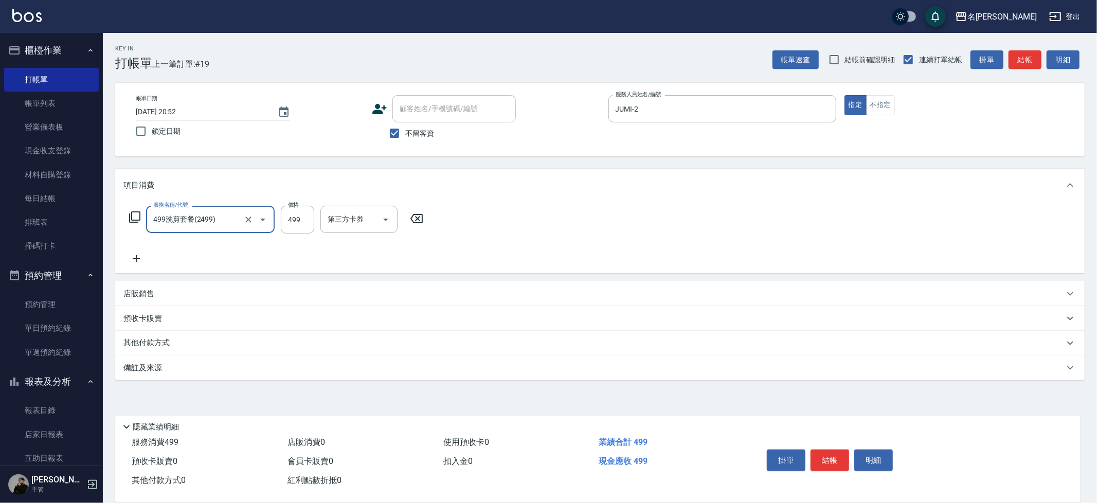
type input "499洗剪套餐(2499)"
type input "500"
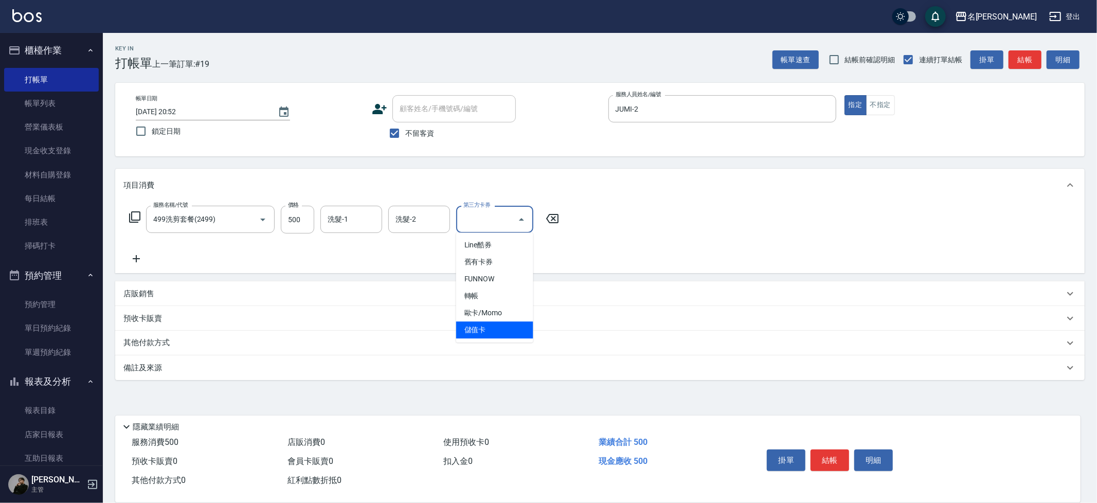
type input "儲值卡"
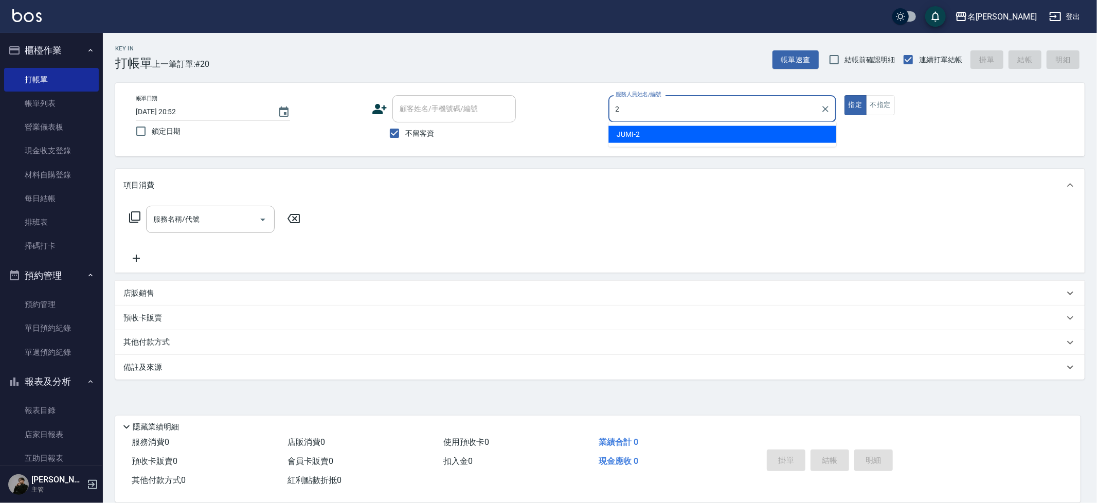
type input "JUMI-2"
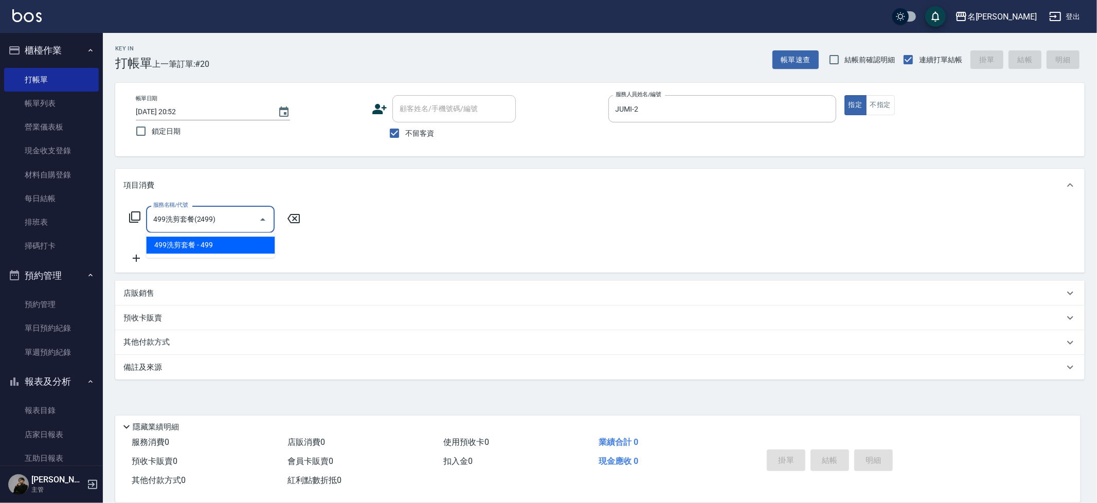
type input "499洗剪套餐(2499)"
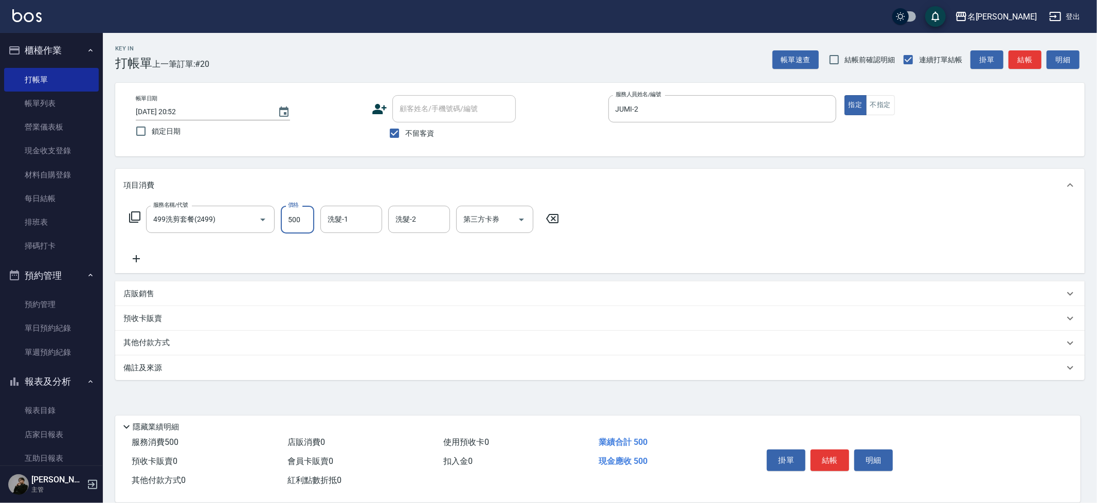
type input "500"
type input "[PERSON_NAME]-13"
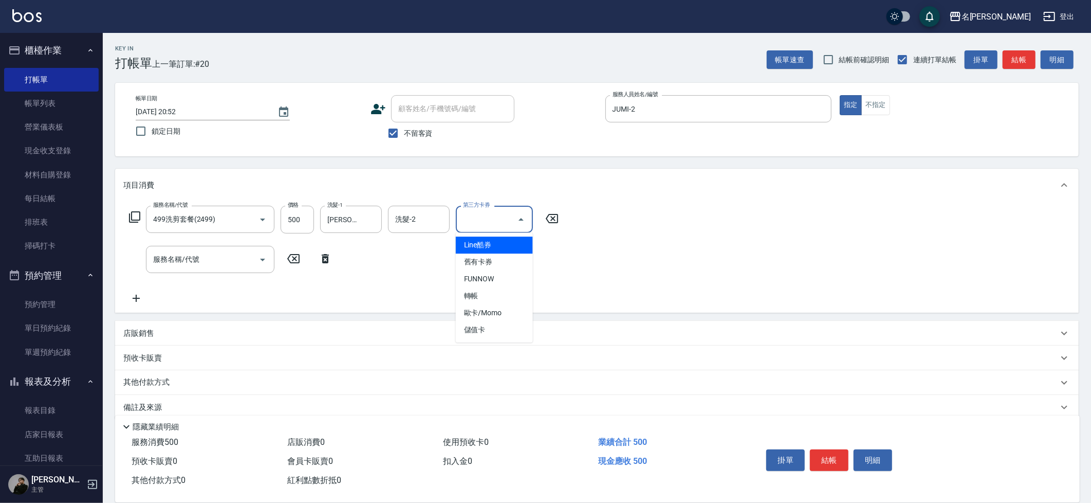
click at [501, 225] on input "第三方卡券" at bounding box center [487, 219] width 52 height 18
type input "儲值卡"
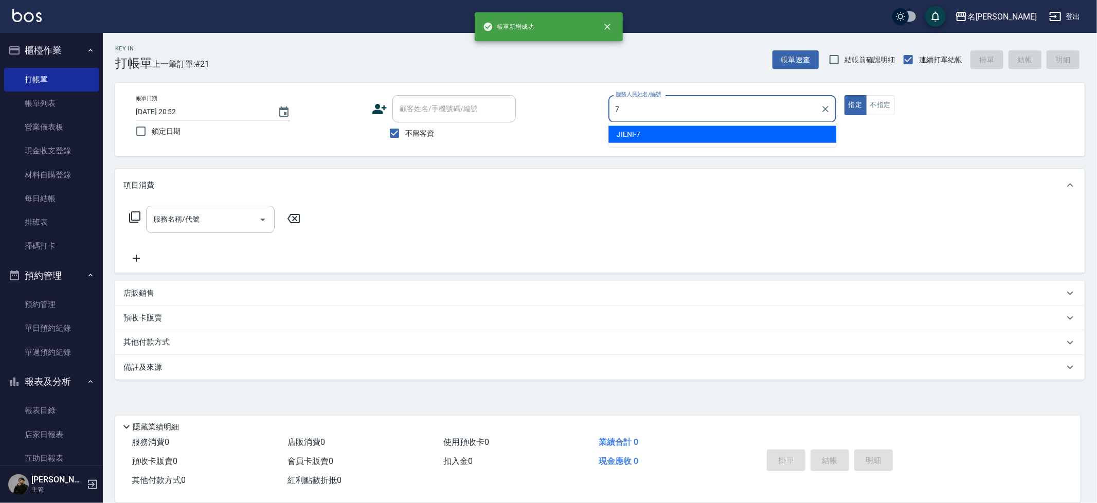
type input "JIENI-7"
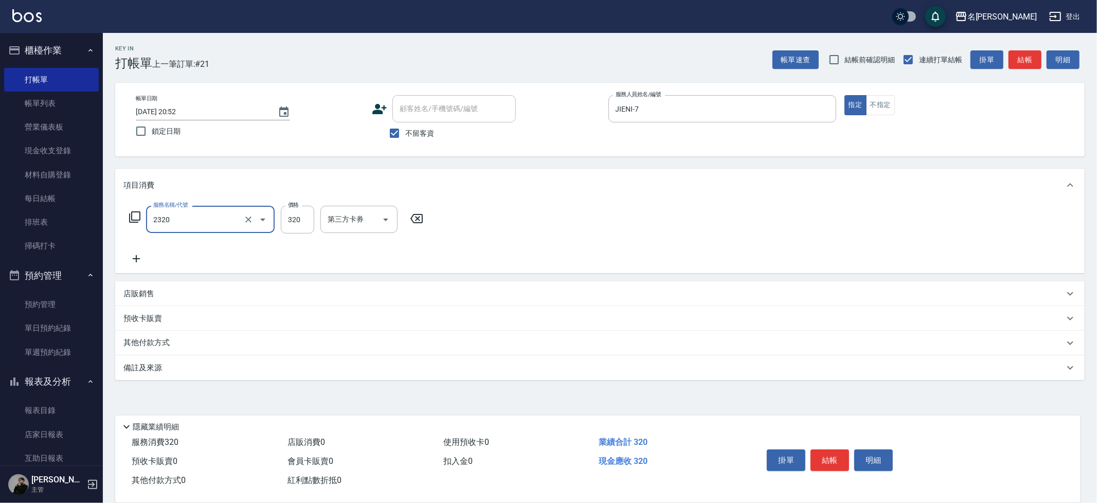
type input "洗剪320(2320)"
type input "Nini-23"
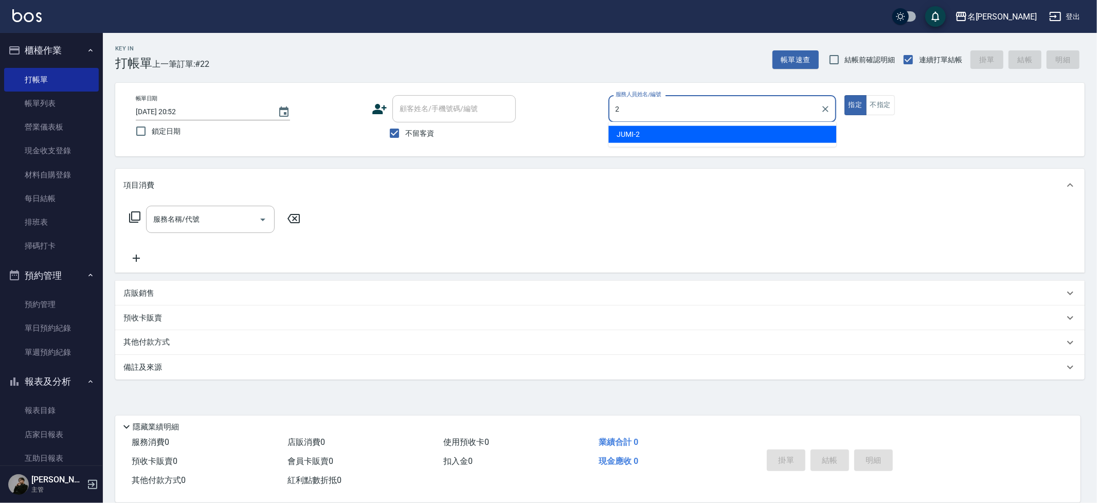
type input "JUMI-2"
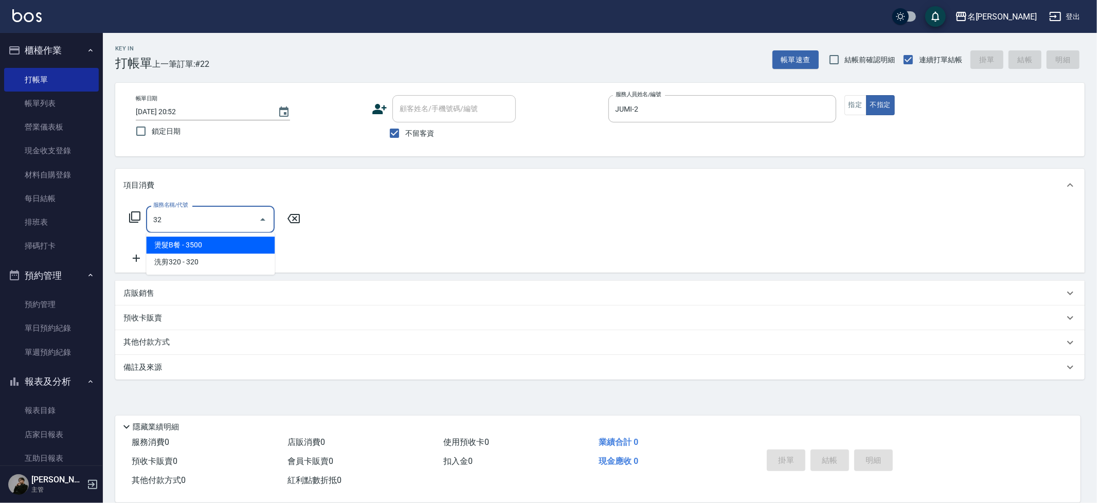
type input "3"
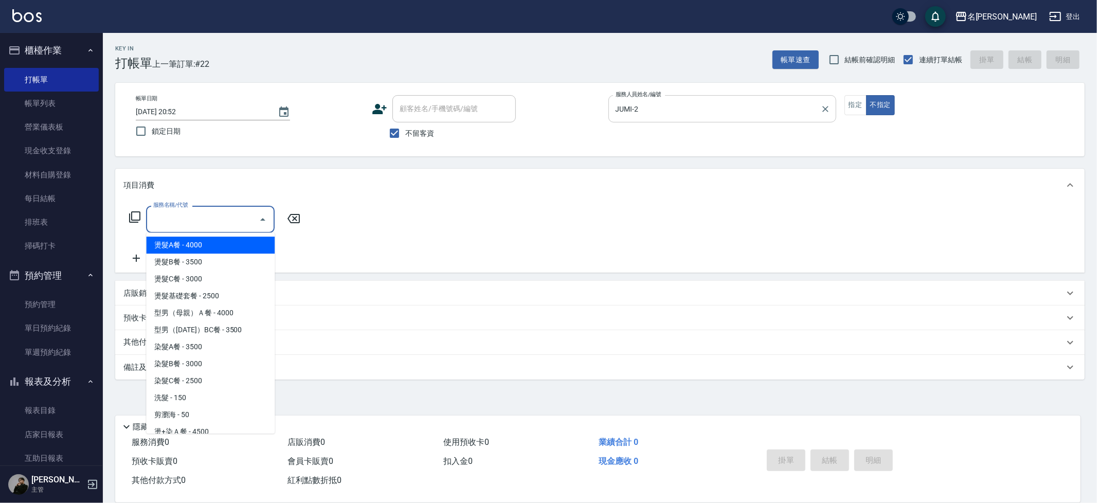
click at [705, 113] on input "JUMI-2" at bounding box center [714, 109] width 203 height 18
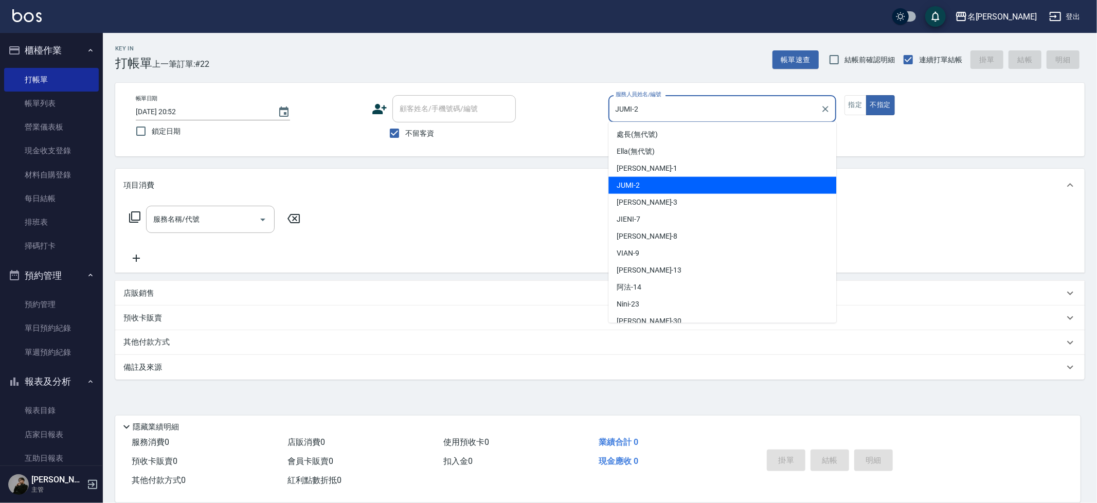
click at [705, 113] on input "JUMI-2" at bounding box center [714, 109] width 203 height 18
type input "JIENI-7"
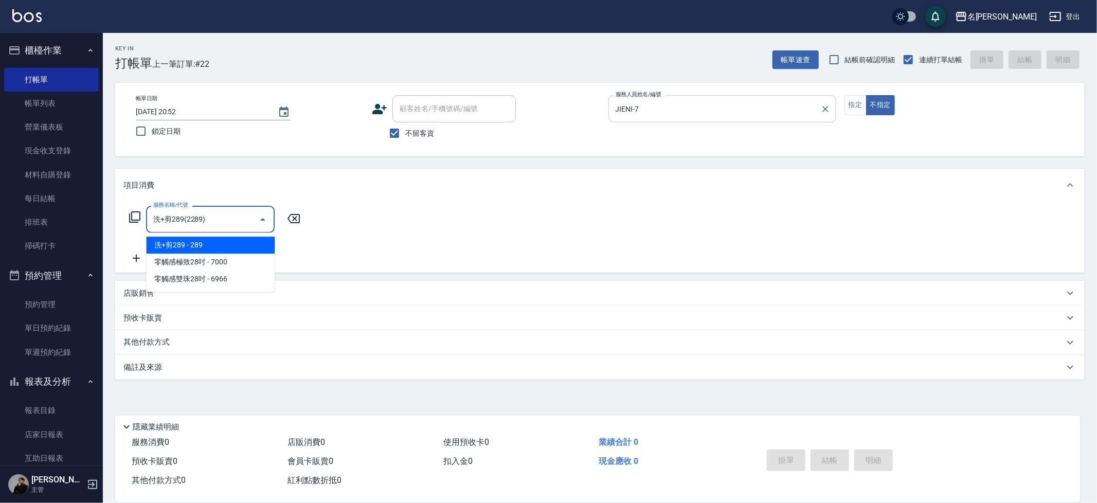
type input "洗+剪289(2289)"
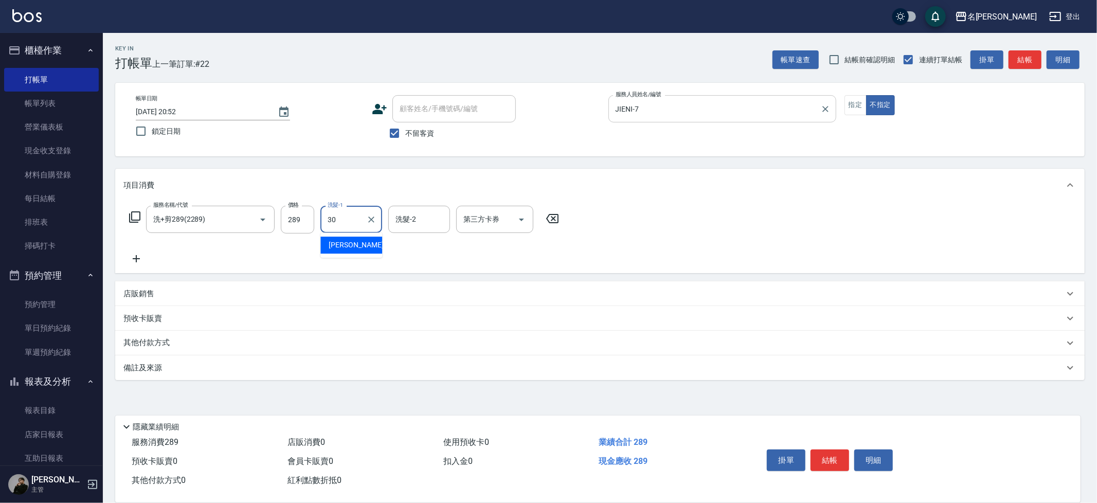
type input "[PERSON_NAME]-30"
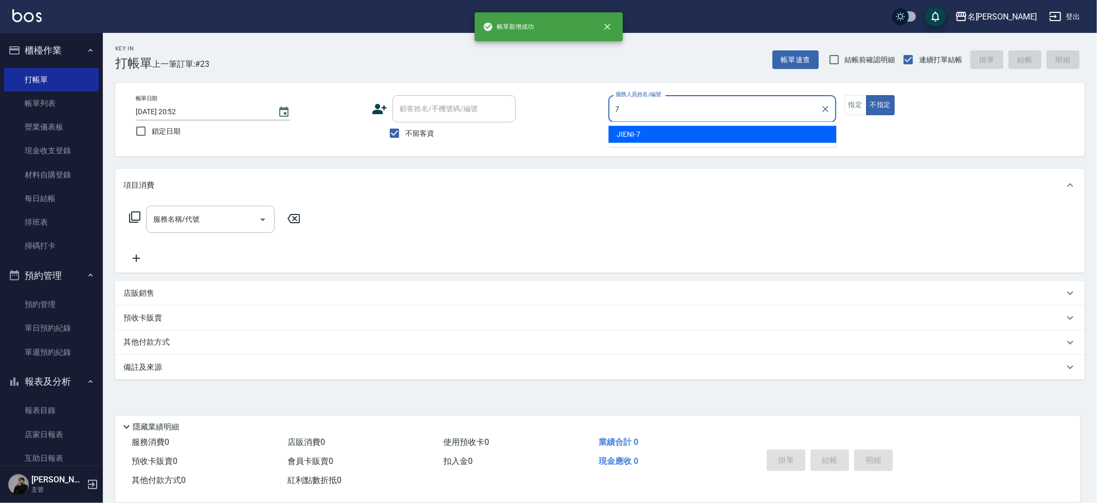
type input "JIENI-7"
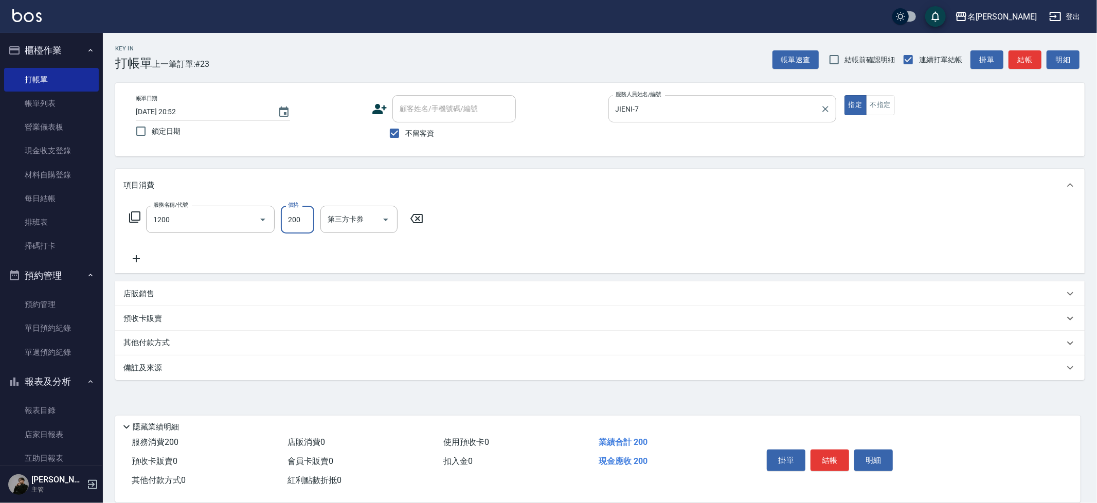
type input "一般洗+精油(1200)"
type input "250"
click at [179, 284] on div "店販銷售" at bounding box center [599, 293] width 969 height 25
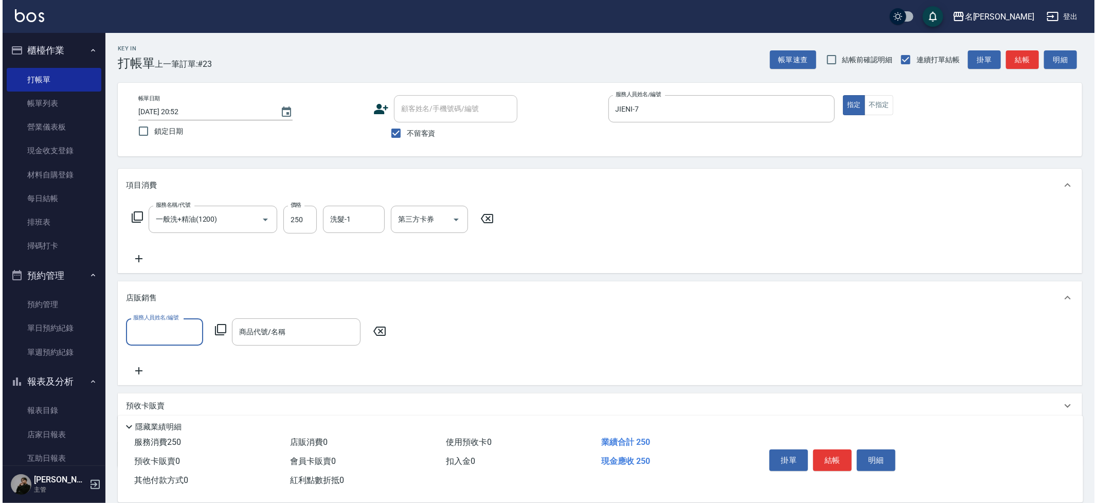
scroll to position [1, 0]
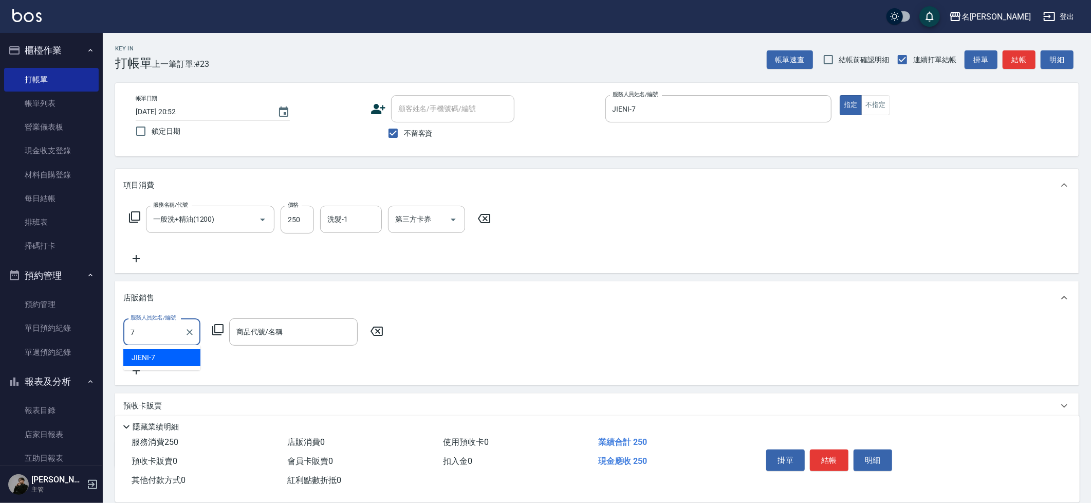
type input "JIENI-7"
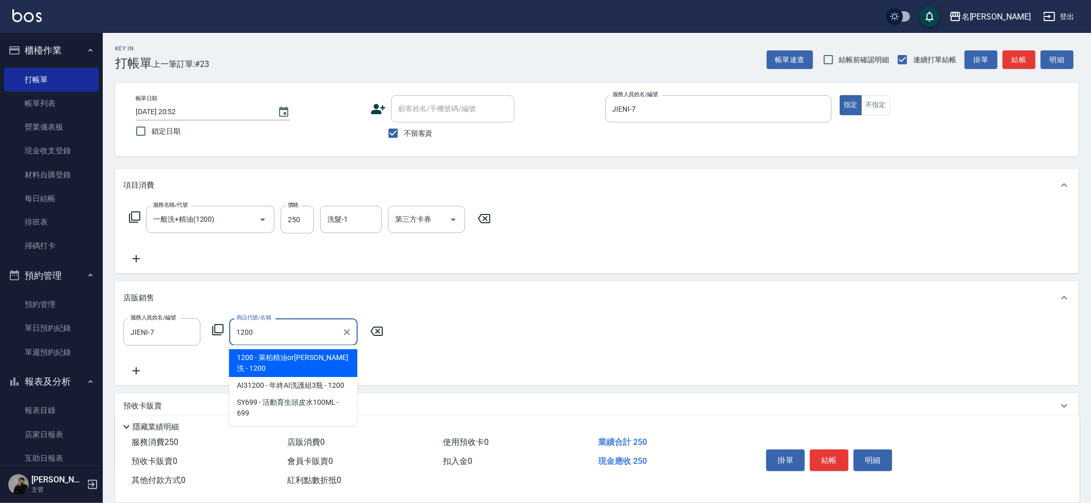
type input "萊柏精油or[PERSON_NAME]"
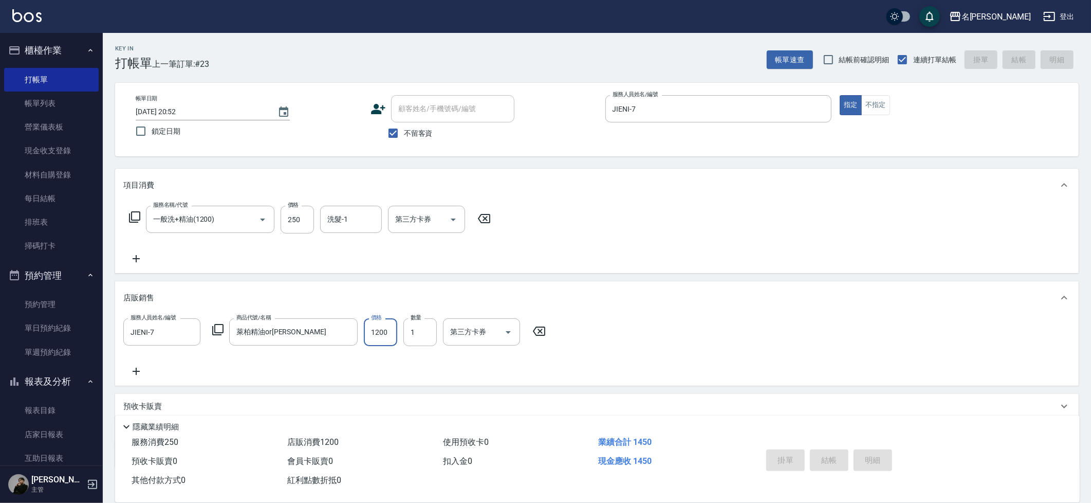
type input "[DATE] 20:53"
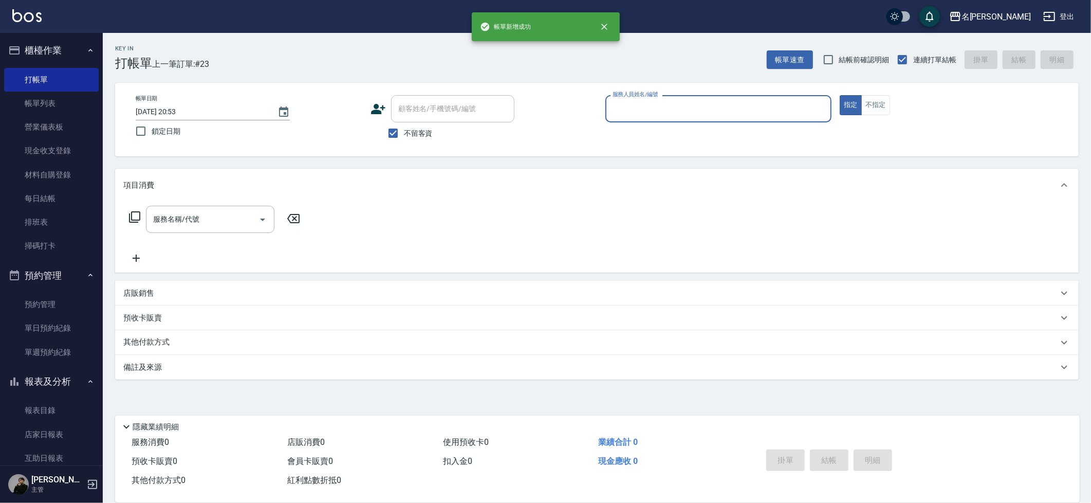
scroll to position [0, 0]
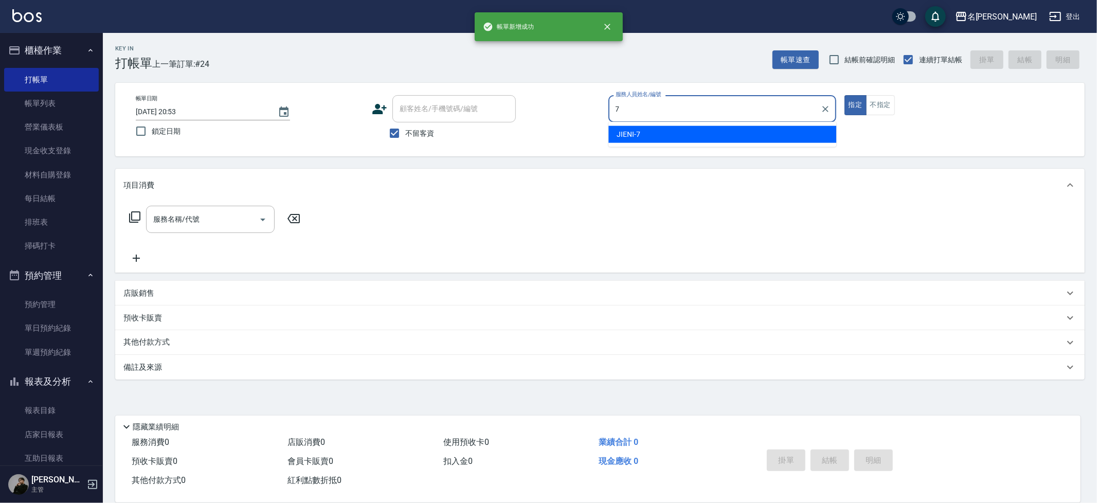
type input "JIENI-7"
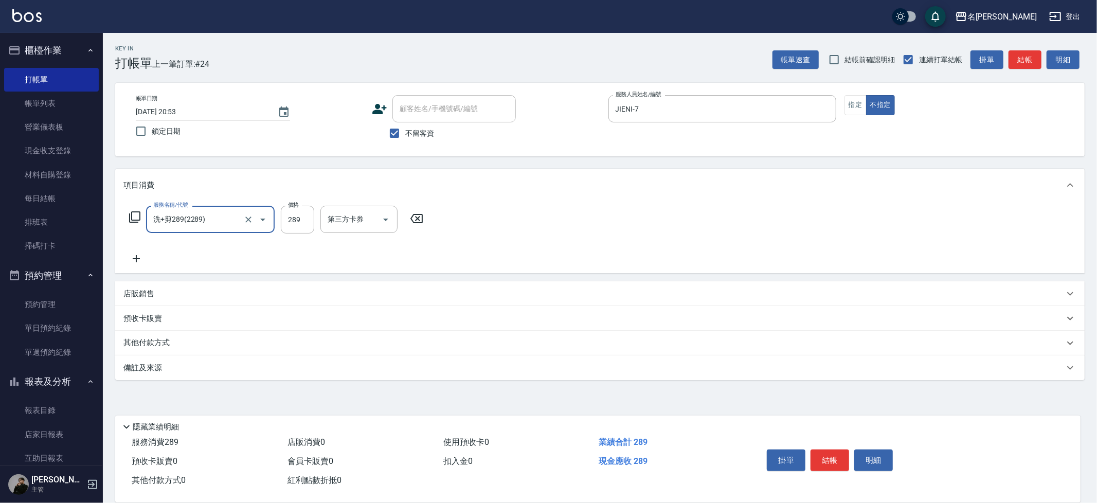
type input "洗+剪289(2289)"
type input "Mina-3"
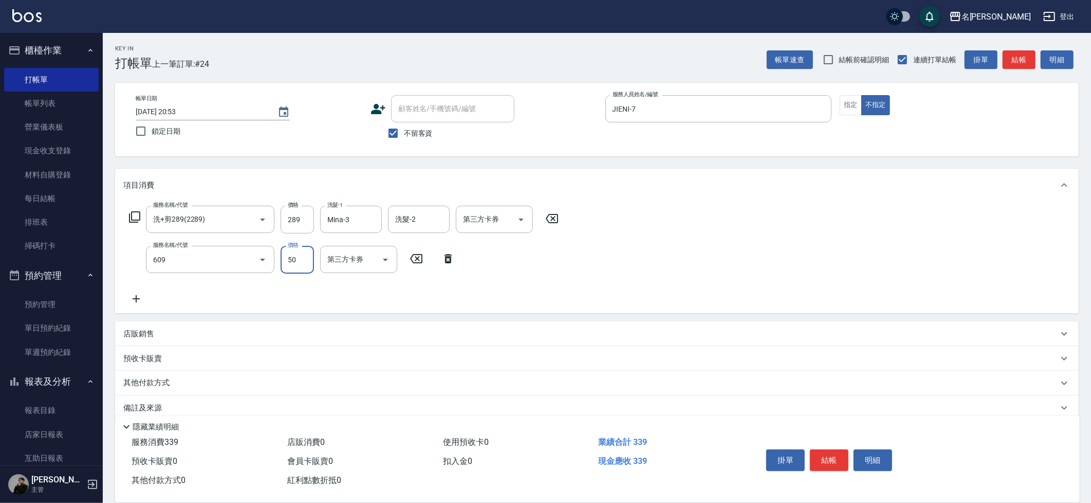
type input "精油(609)"
type input "Mina-3"
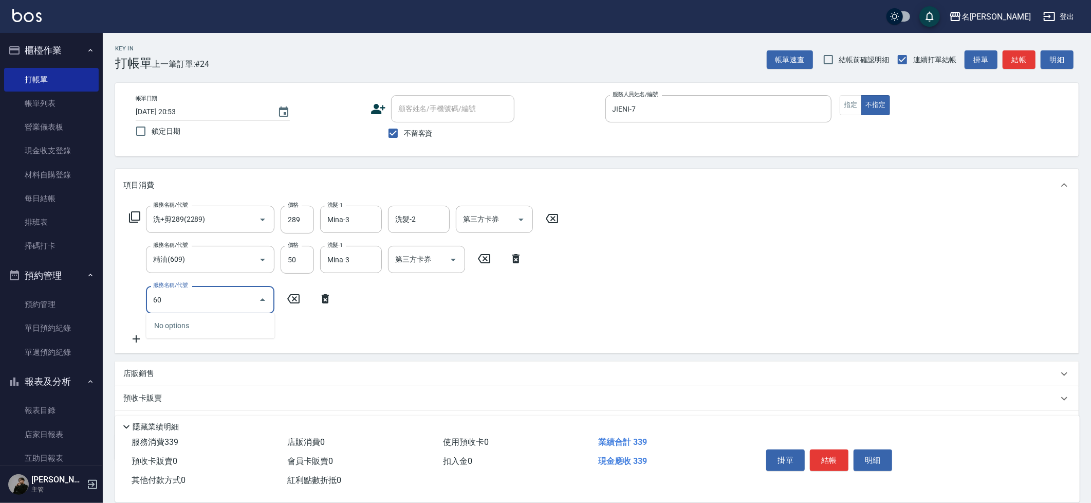
type input "609"
type input "精油(609)"
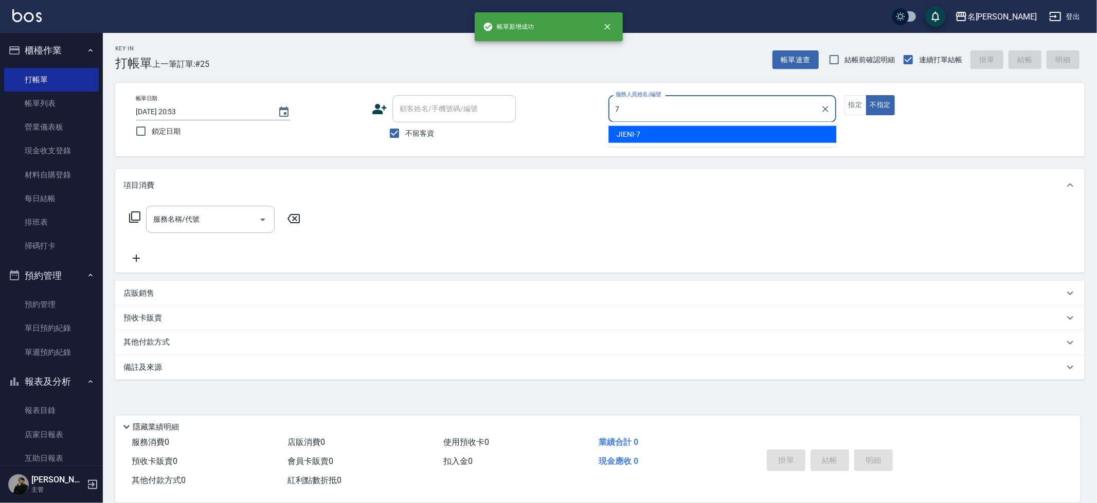
type input "JIENI-7"
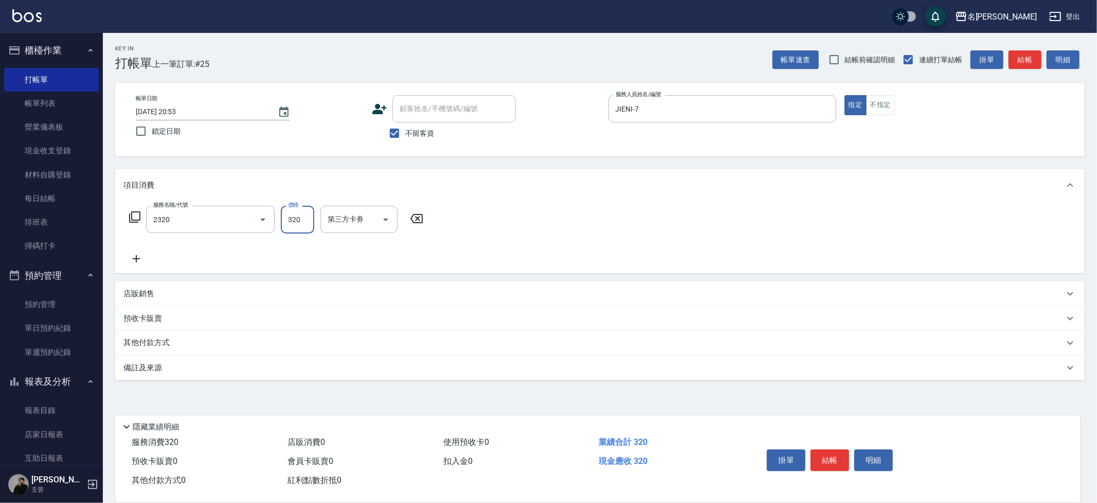
type input "洗剪320(2320)"
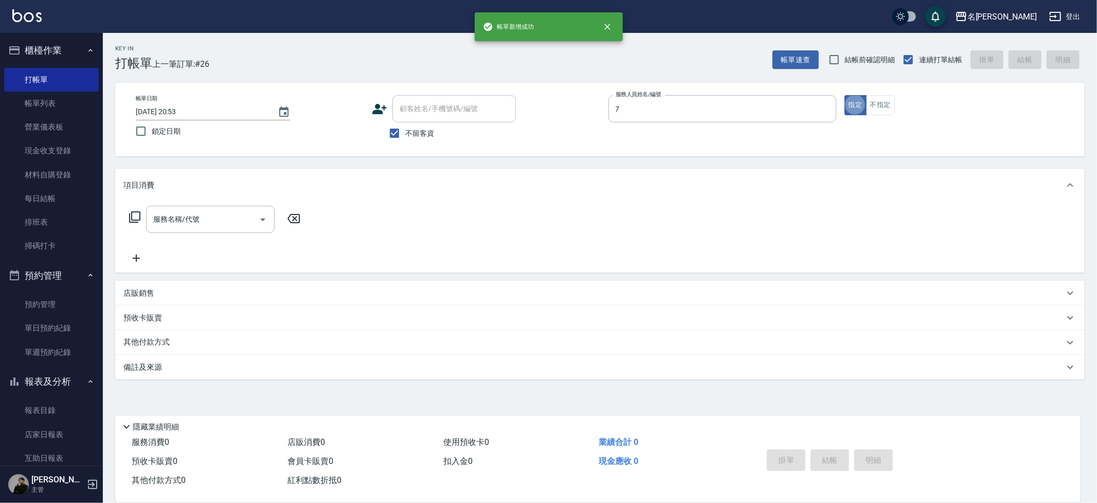
type input "JIENI-7"
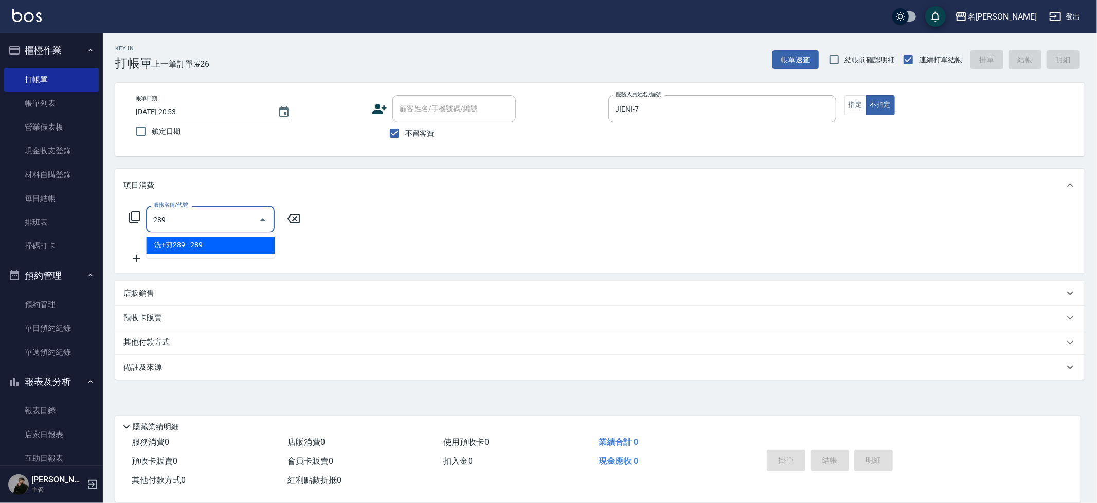
type input "洗+剪289(2289)"
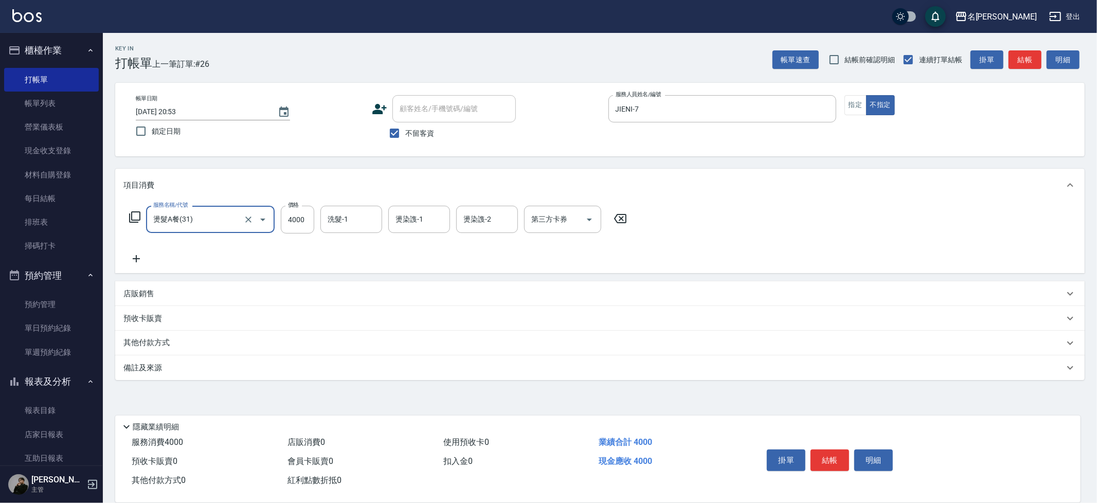
type input "燙髮A餐(31)"
click at [249, 220] on icon "Clear" at bounding box center [248, 219] width 6 height 6
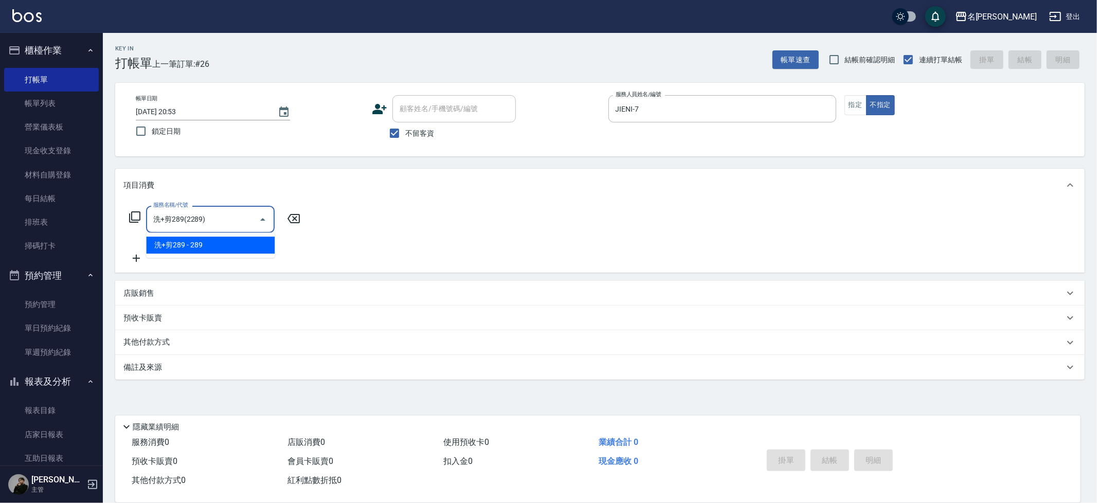
type input "洗+剪289(2289)"
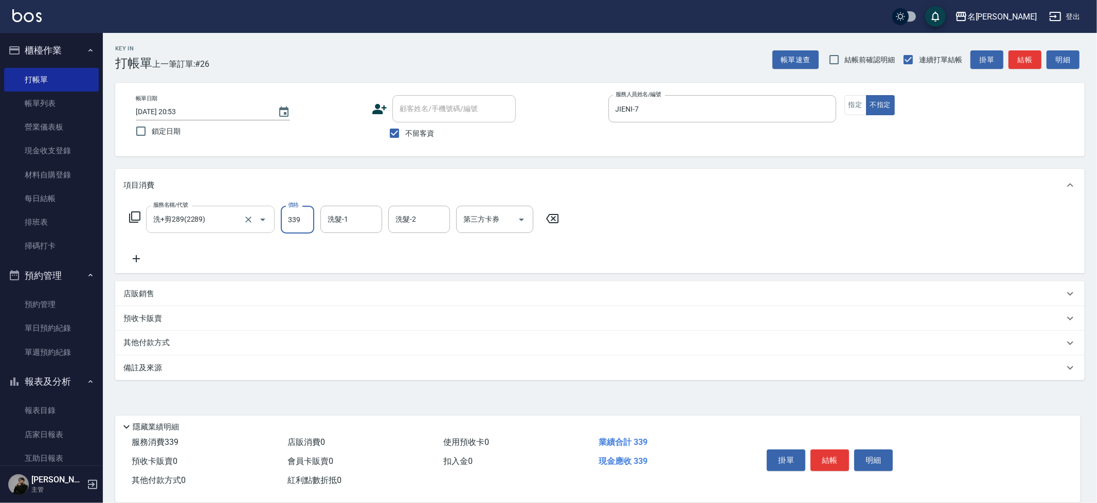
type input "339"
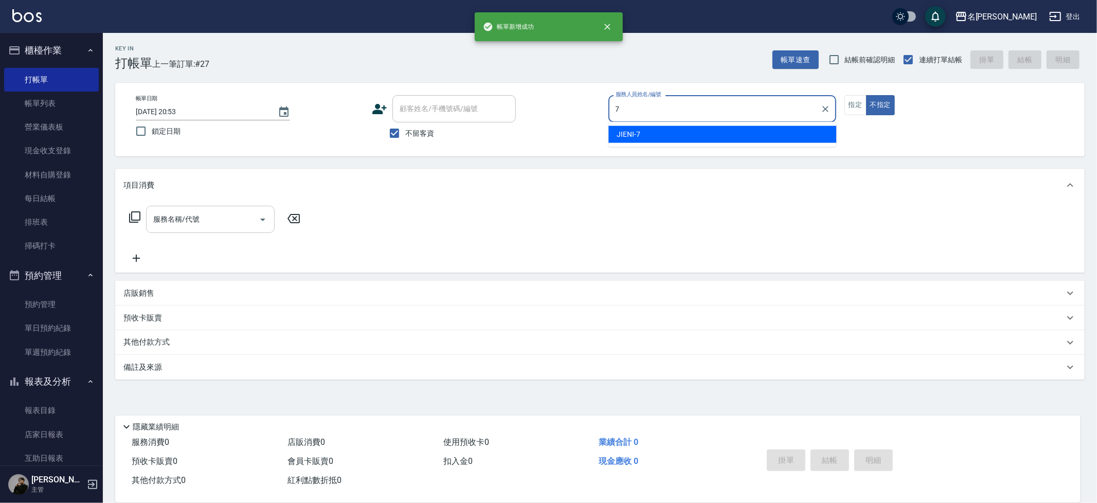
type input "JIENI-7"
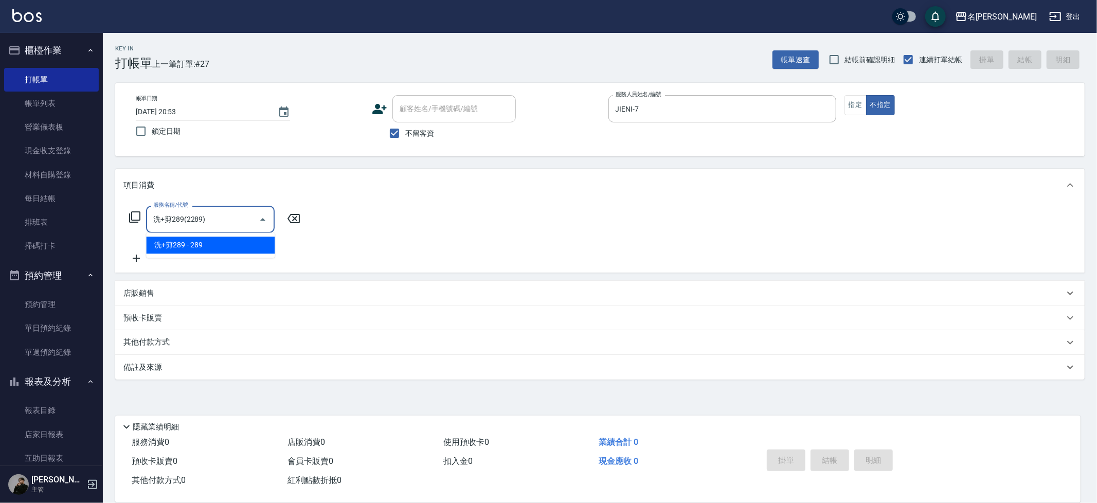
type input "洗+剪289(2289)"
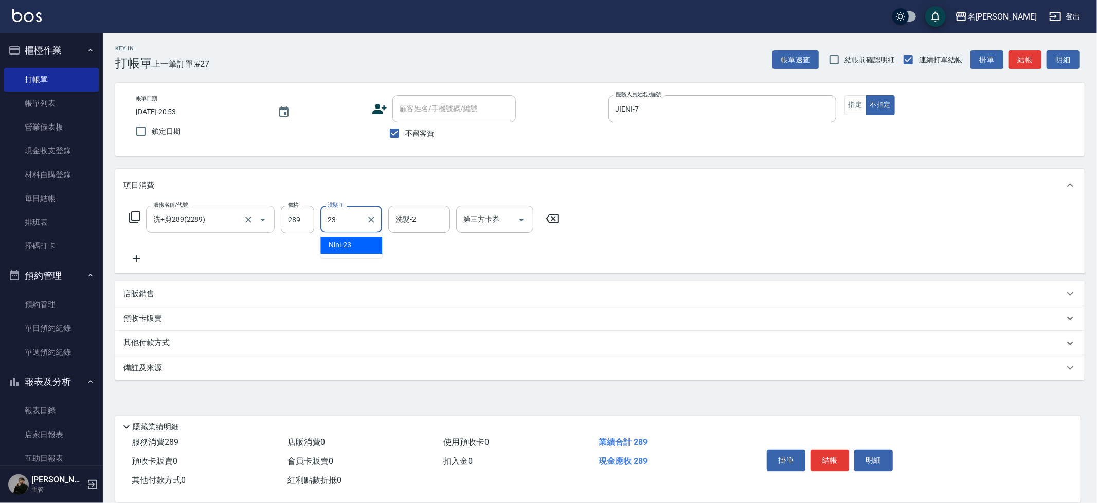
type input "Nini-23"
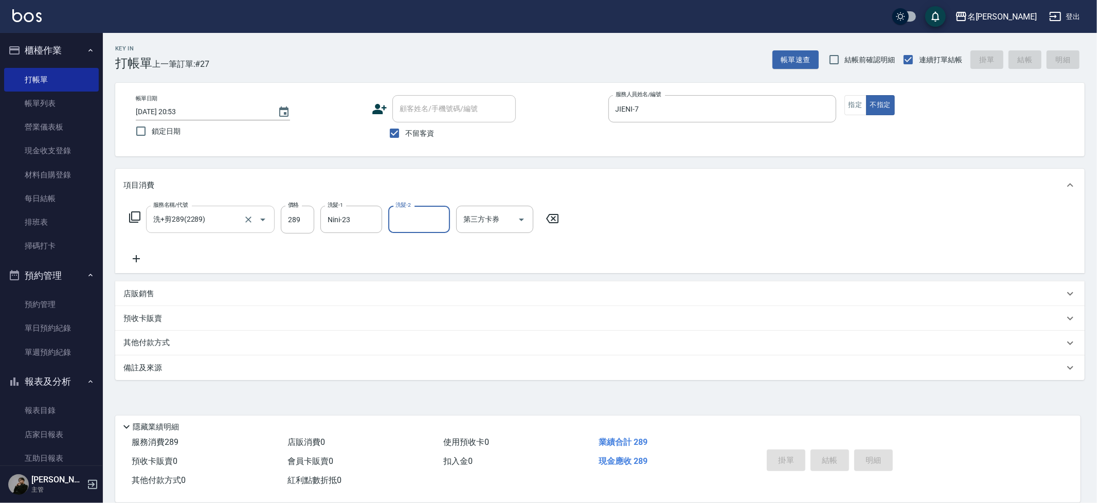
type input "[DATE] 20:54"
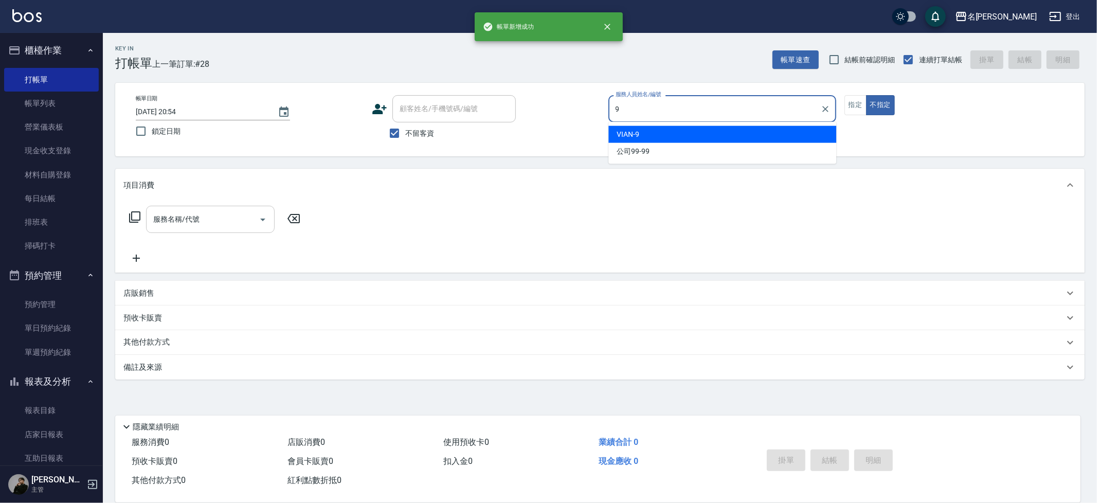
type input "VIAN-9"
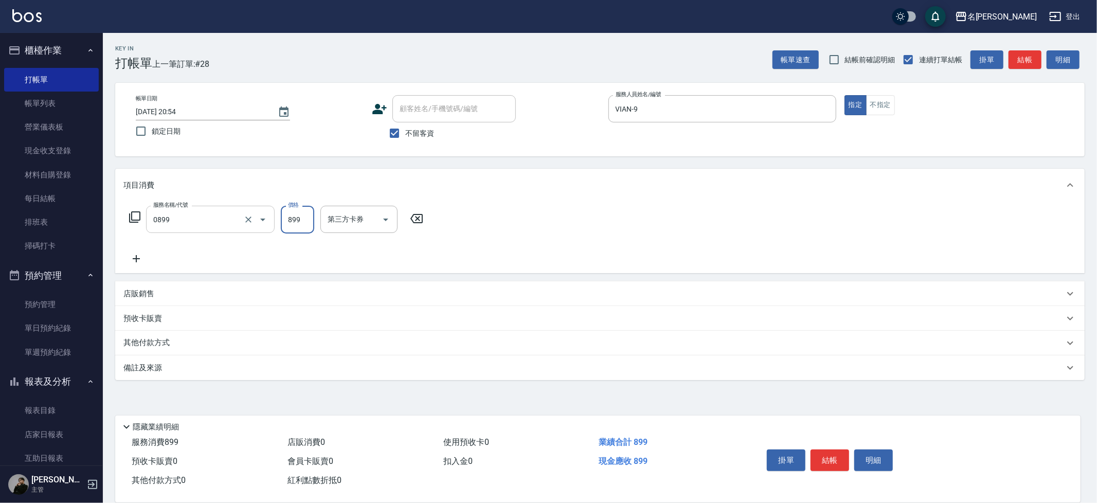
type input "REVIVRE(0899)"
type input "1100"
type input "妞妞-66"
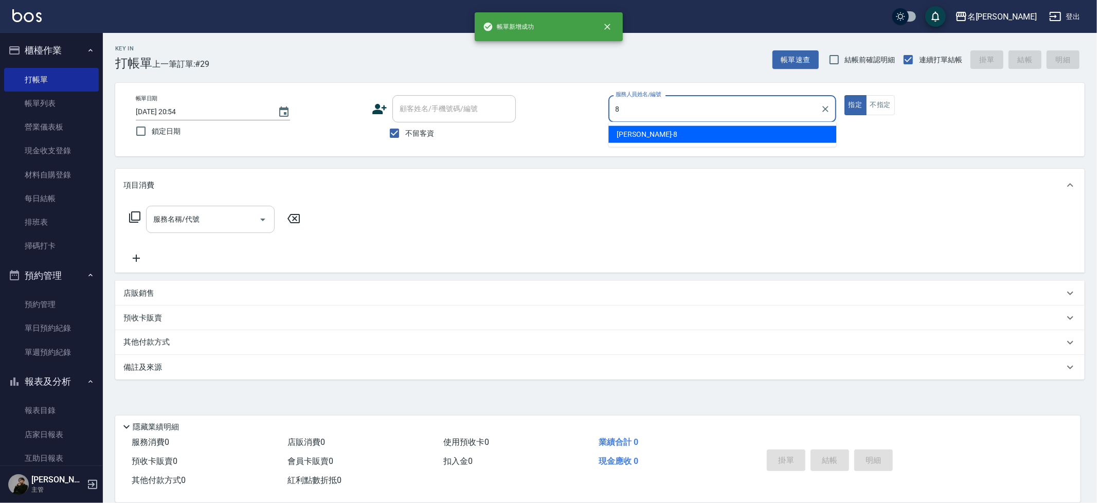
type input "Kira-8"
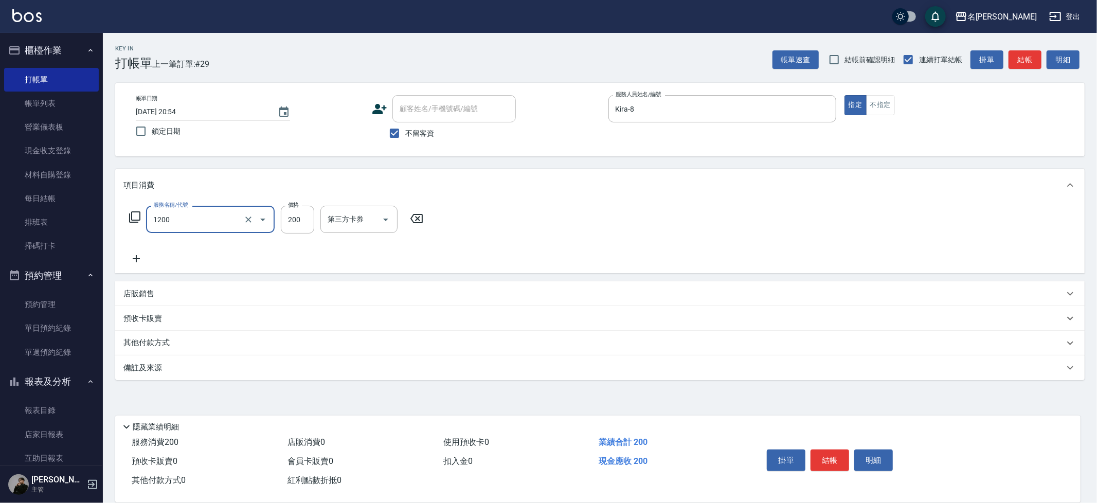
type input "一般洗+精油(1200)"
type input "250"
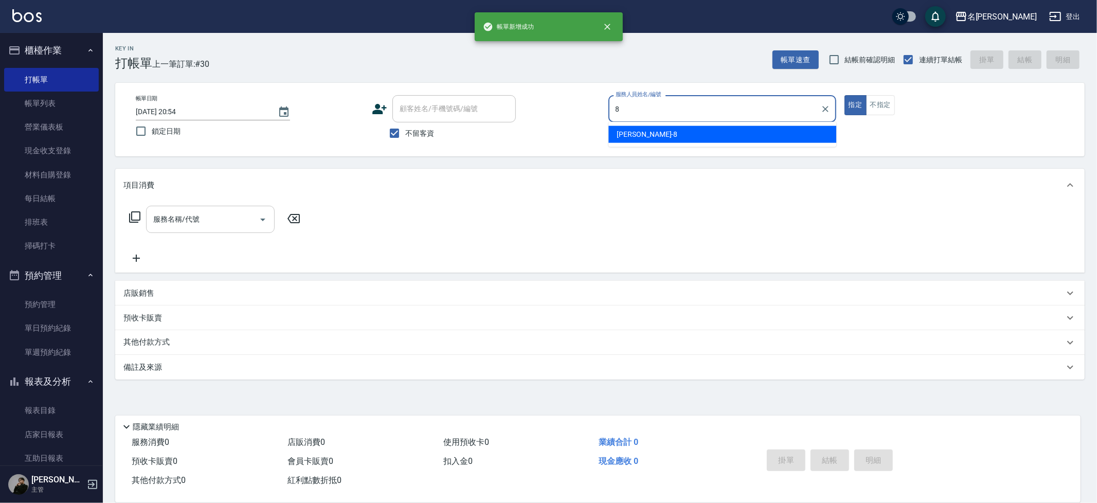
type input "Kira-8"
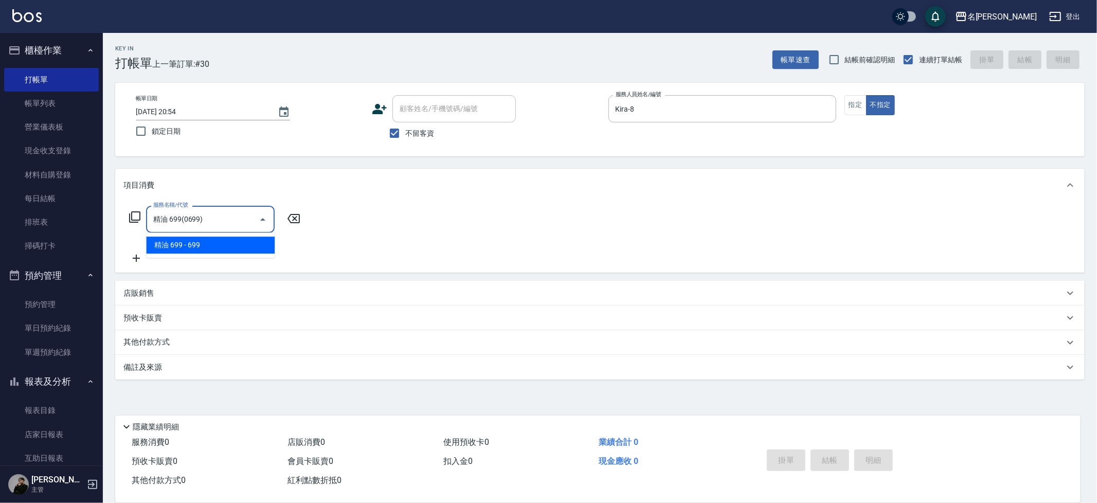
type input "精油 699(0699)"
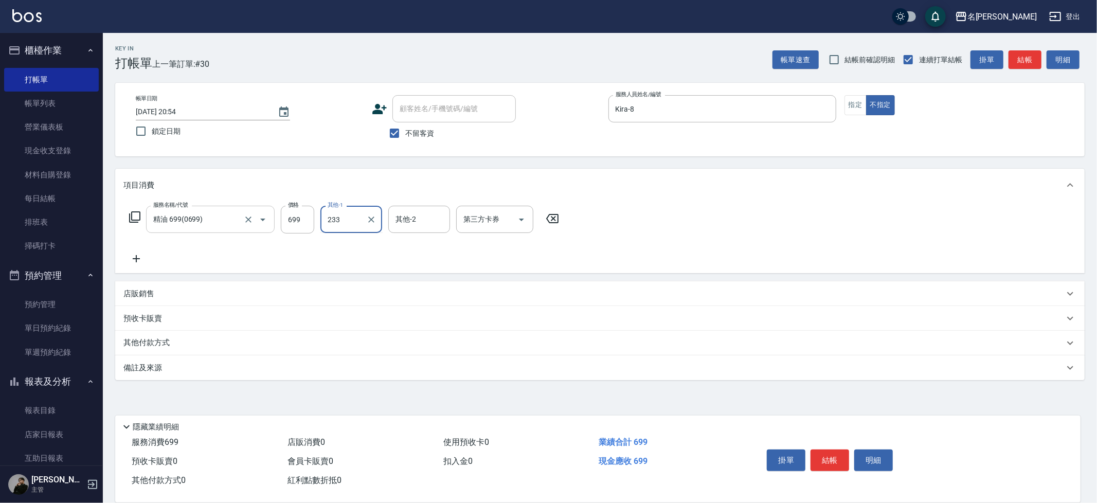
type input "233"
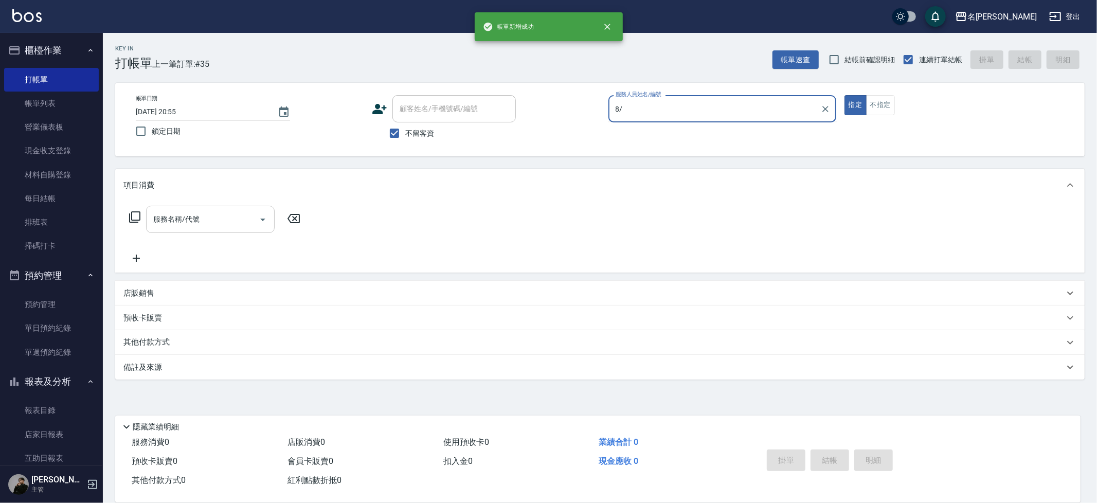
click at [844, 95] on button "指定" at bounding box center [855, 105] width 22 height 20
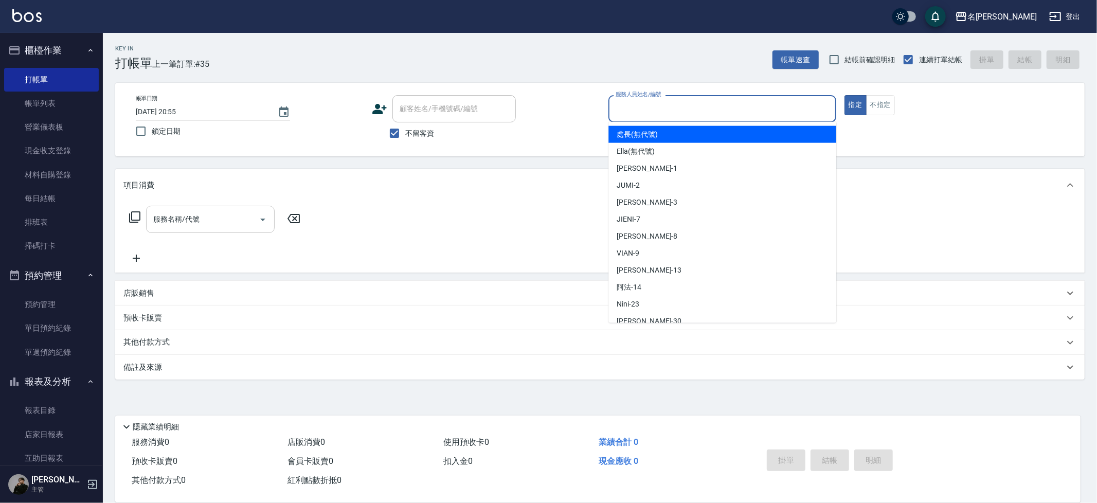
click at [782, 109] on input "服務人員姓名/編號" at bounding box center [722, 109] width 218 height 18
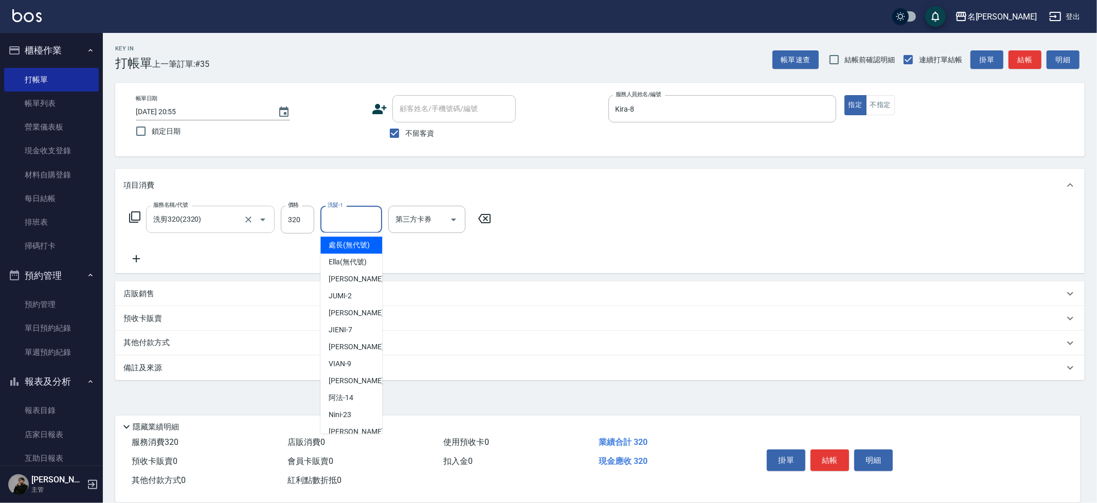
click at [344, 224] on input "洗髮-1" at bounding box center [351, 219] width 52 height 18
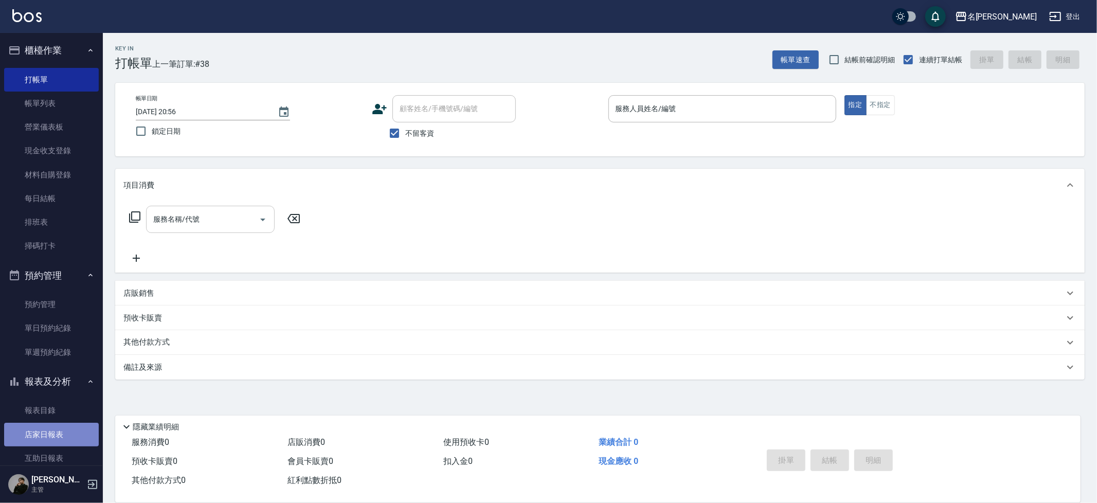
click at [52, 433] on link "店家日報表" at bounding box center [51, 435] width 95 height 24
